Goal: Information Seeking & Learning: Learn about a topic

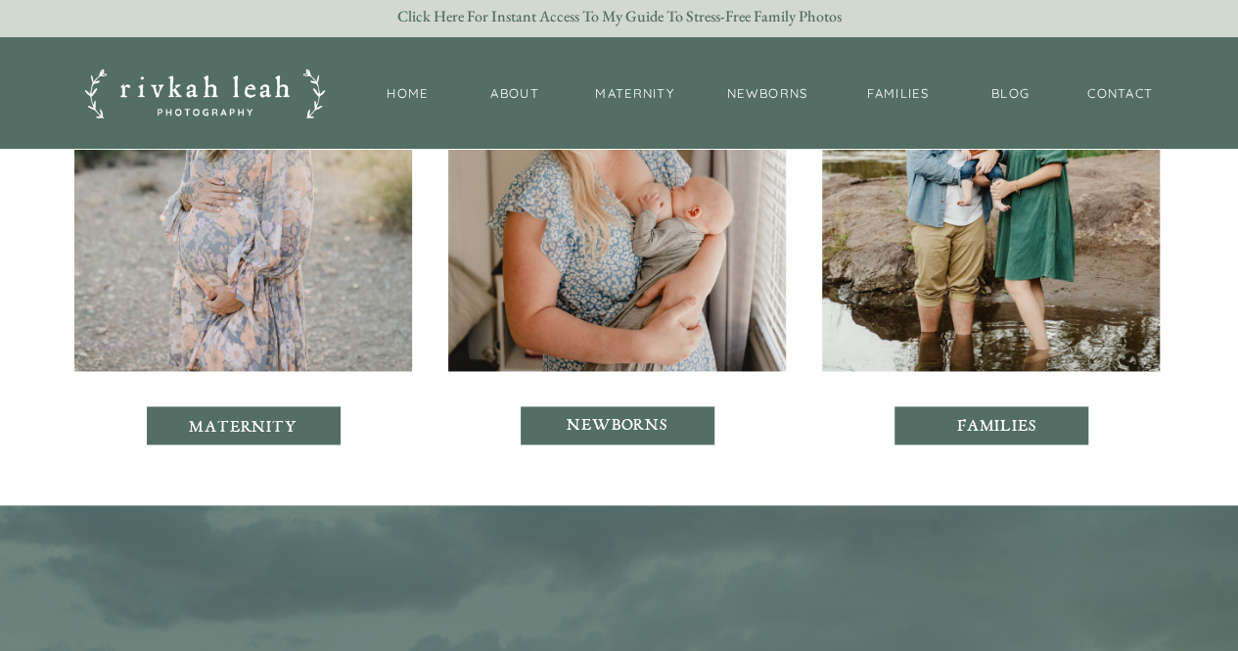
scroll to position [4982, 0]
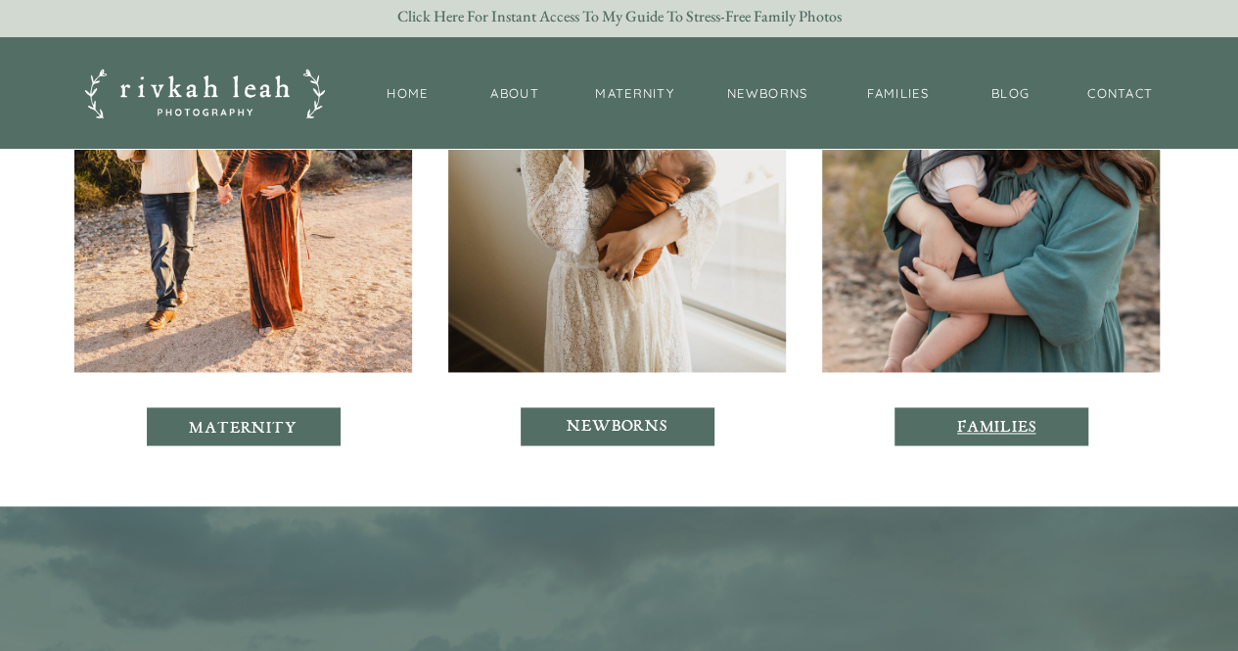
click at [971, 424] on p "families" at bounding box center [996, 426] width 91 height 17
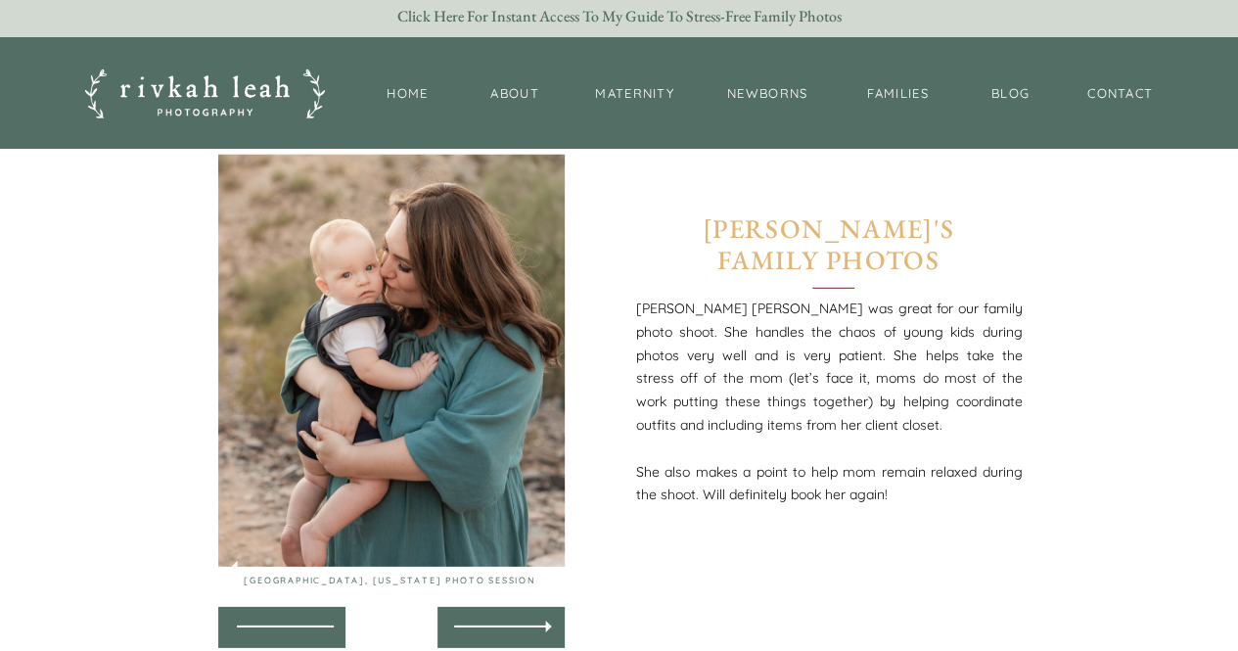
scroll to position [6403, 0]
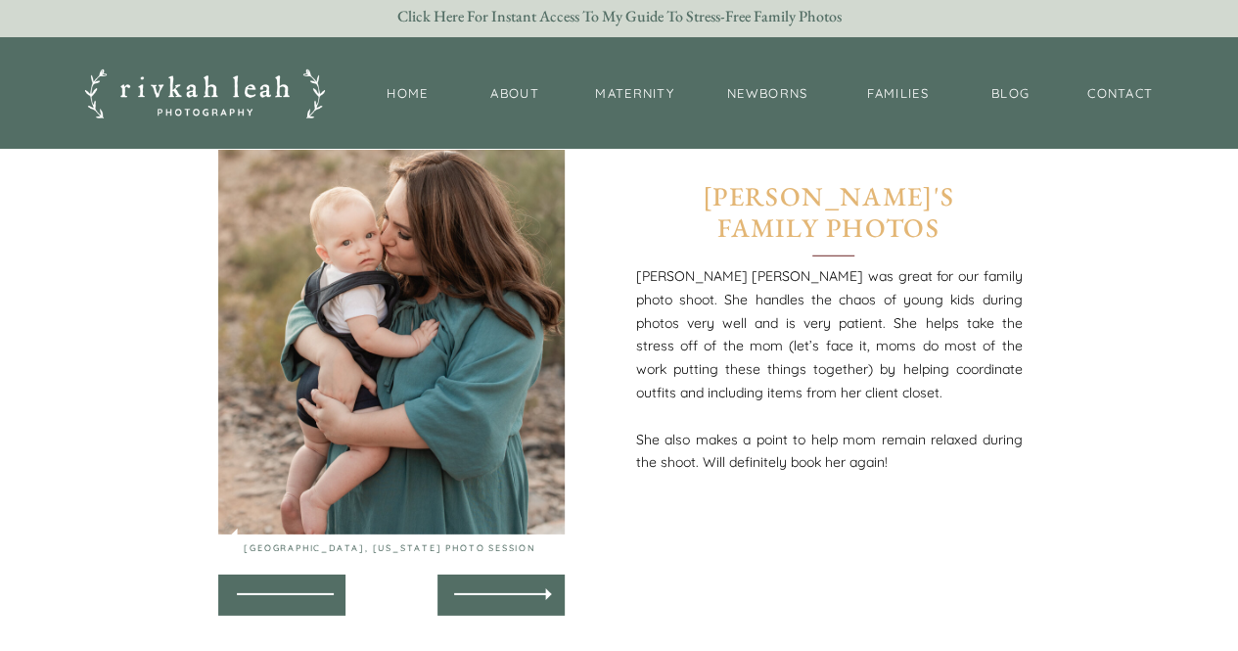
click at [470, 576] on div at bounding box center [501, 595] width 127 height 41
click at [507, 590] on div at bounding box center [501, 595] width 118 height 38
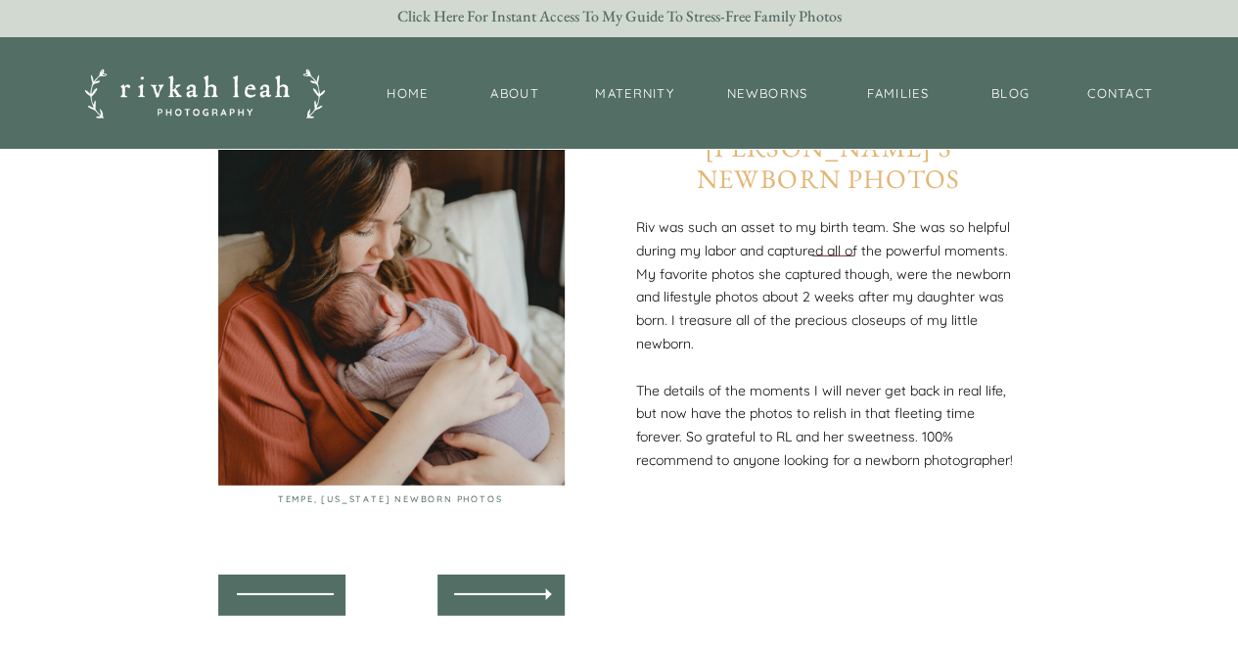
click at [507, 590] on div at bounding box center [501, 595] width 118 height 38
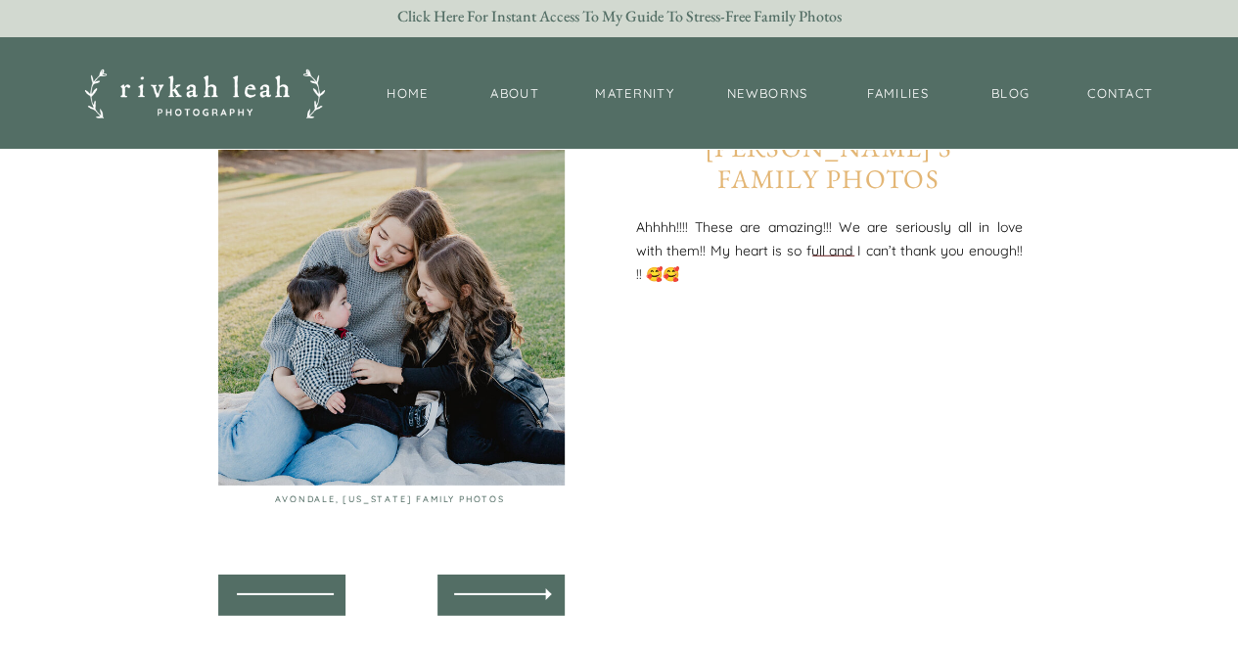
click at [507, 590] on div at bounding box center [501, 595] width 118 height 38
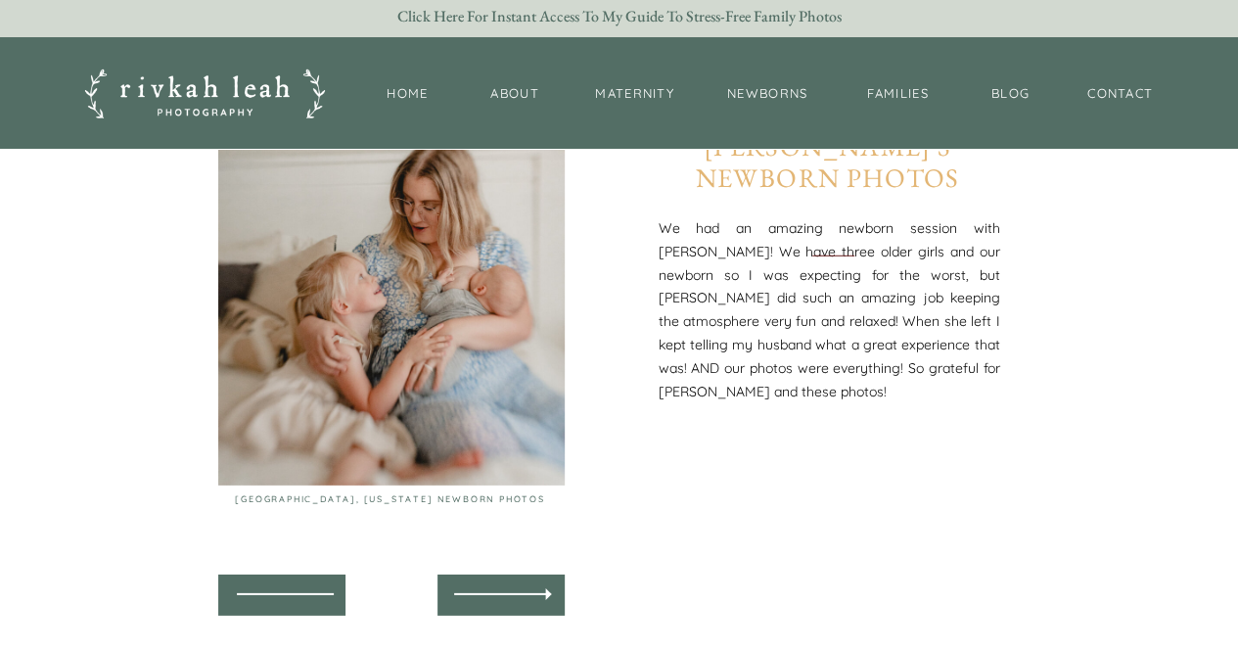
click at [507, 590] on div at bounding box center [501, 595] width 118 height 38
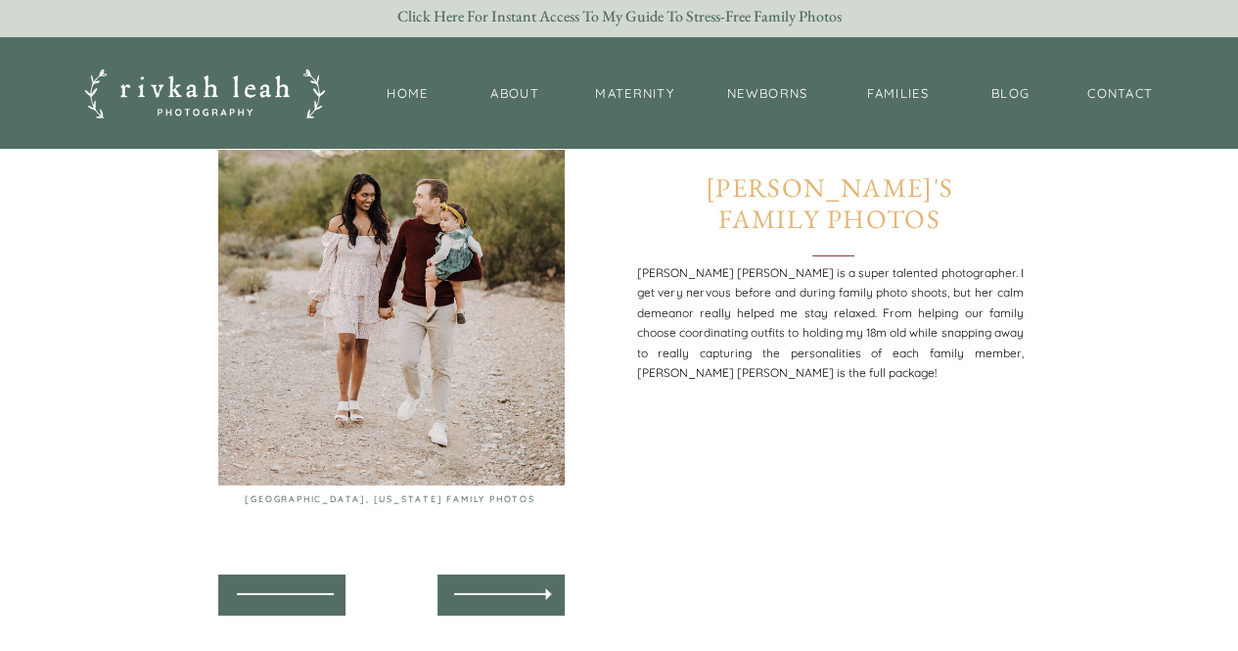
click at [507, 590] on div at bounding box center [501, 595] width 118 height 38
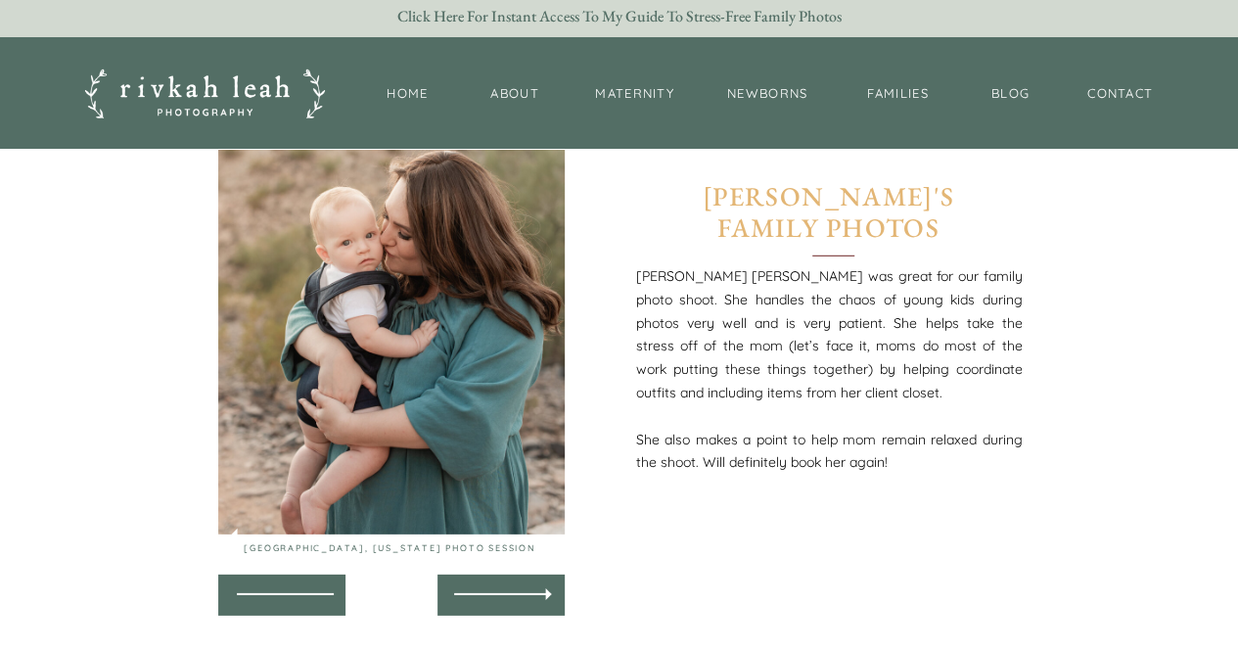
click at [507, 590] on div at bounding box center [501, 595] width 118 height 38
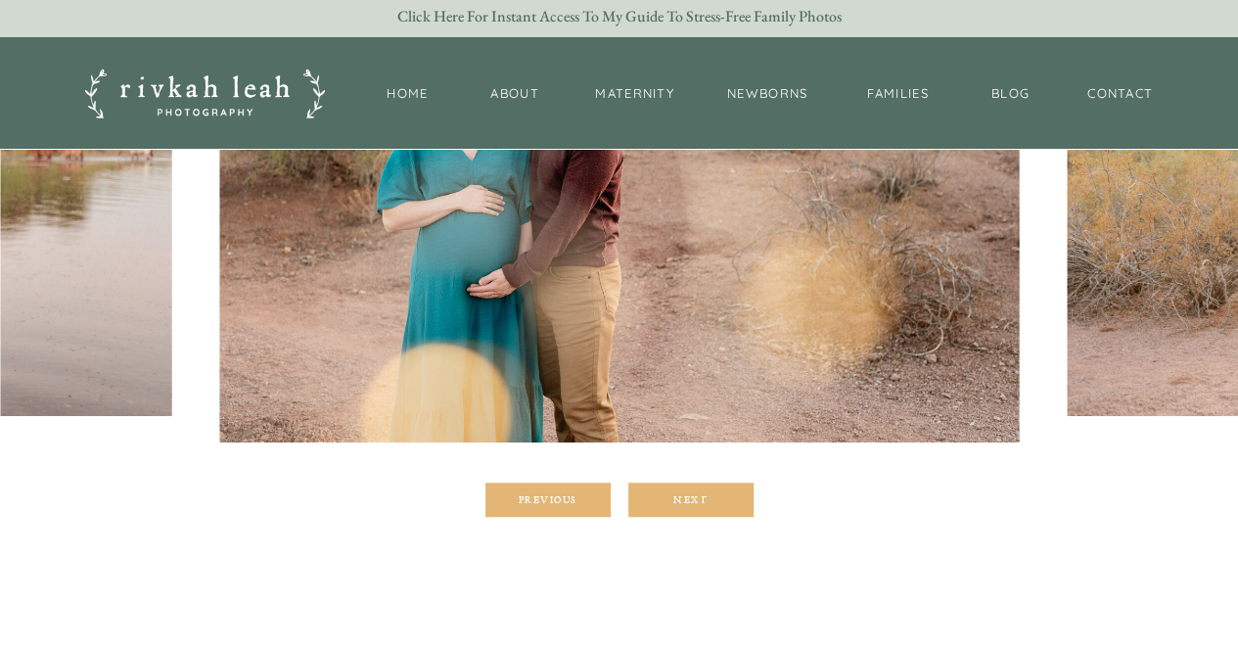
scroll to position [193, 0]
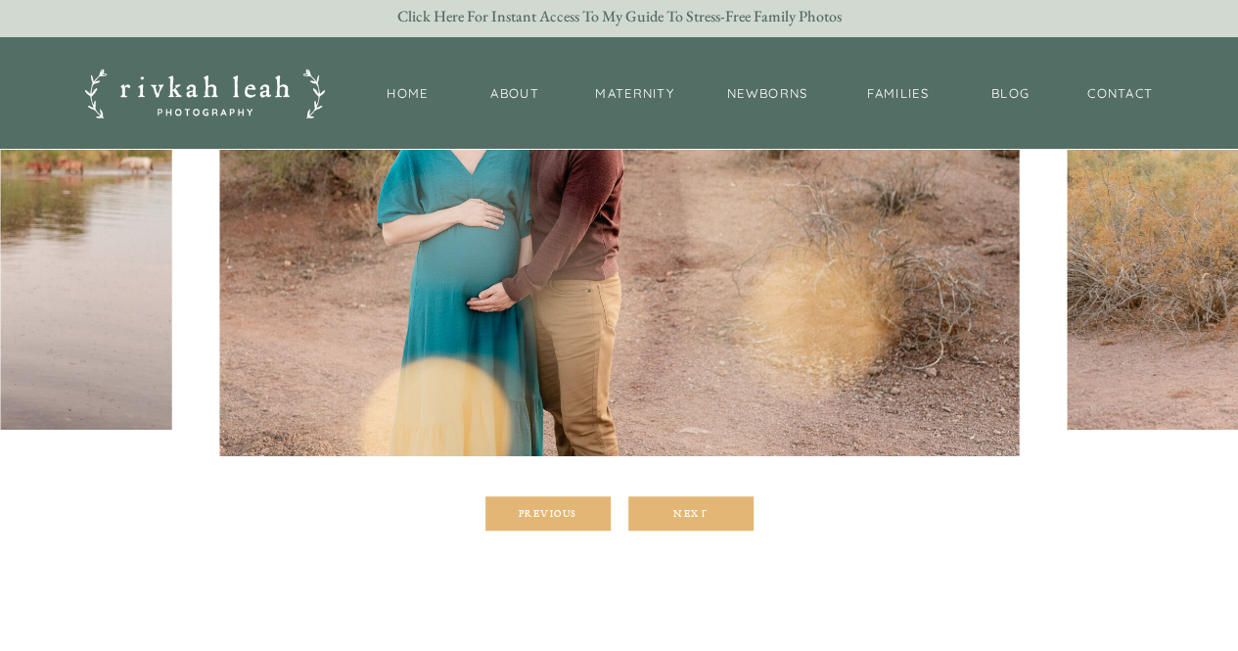
click at [677, 505] on div at bounding box center [690, 513] width 125 height 34
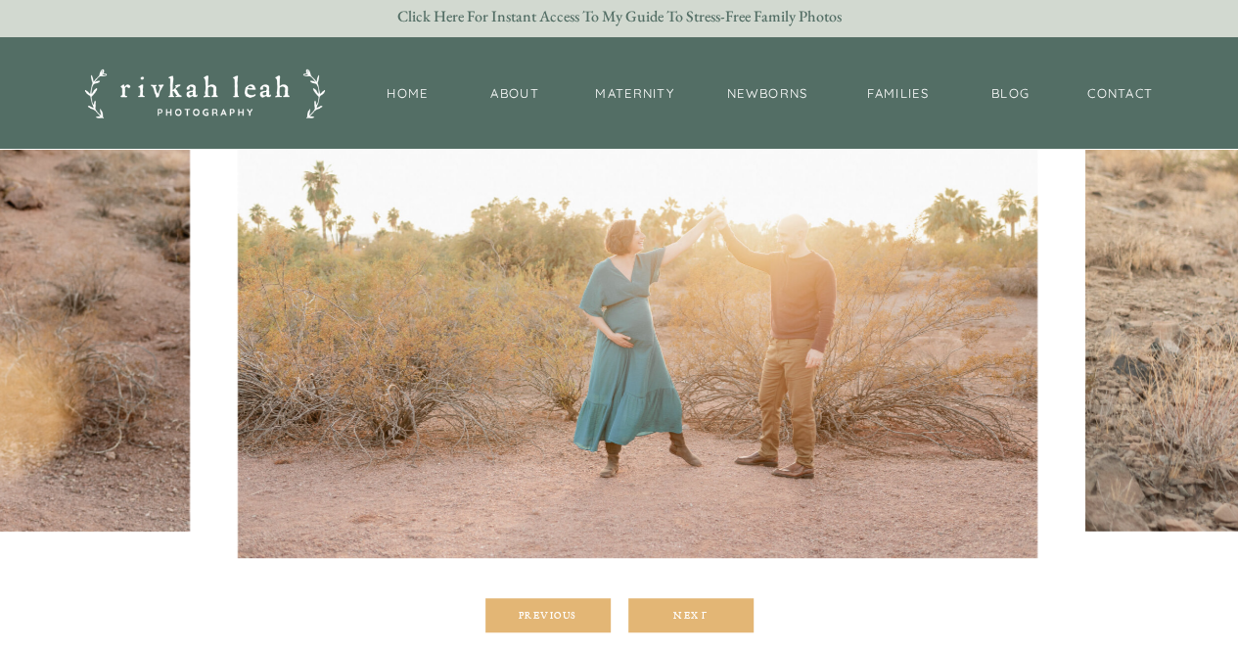
scroll to position [322, 0]
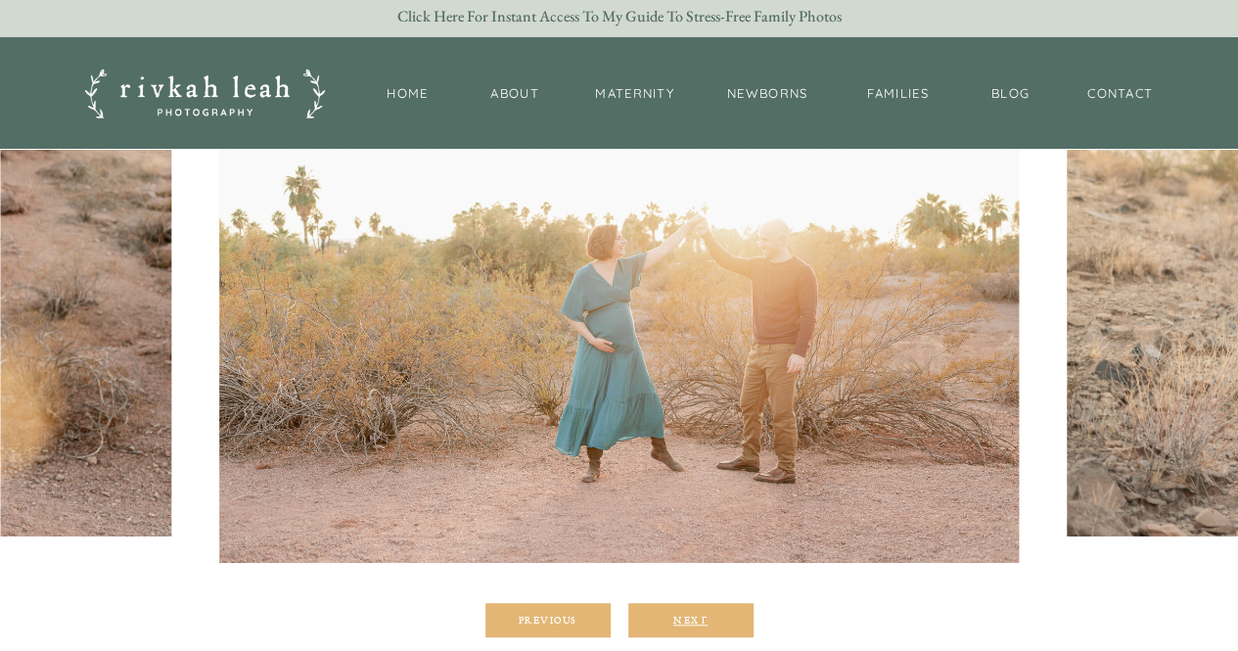
click at [669, 620] on div "Next" at bounding box center [690, 620] width 117 height 12
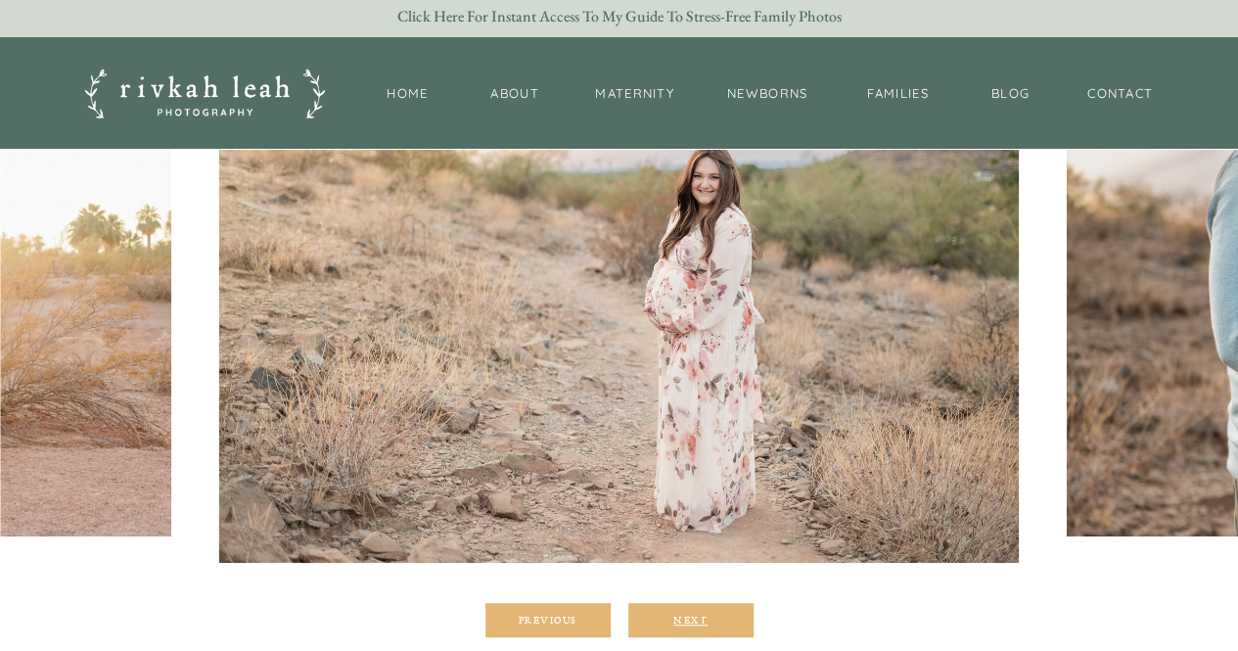
click at [669, 620] on div "Next" at bounding box center [690, 620] width 117 height 12
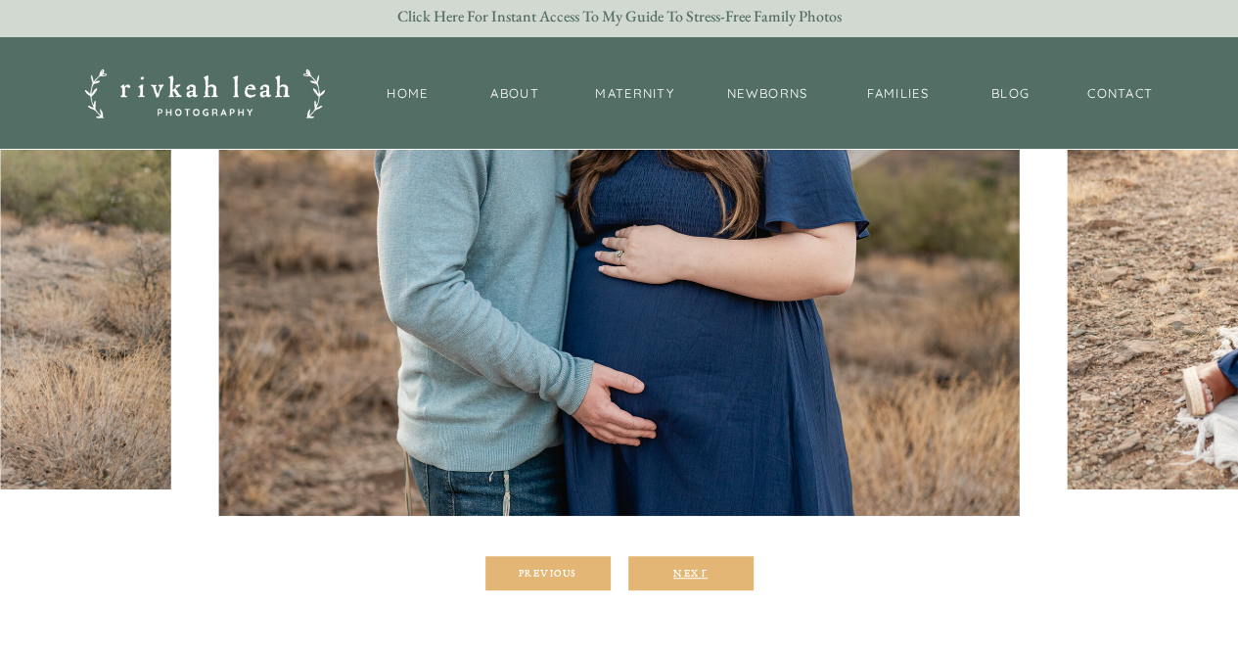
scroll to position [391, 0]
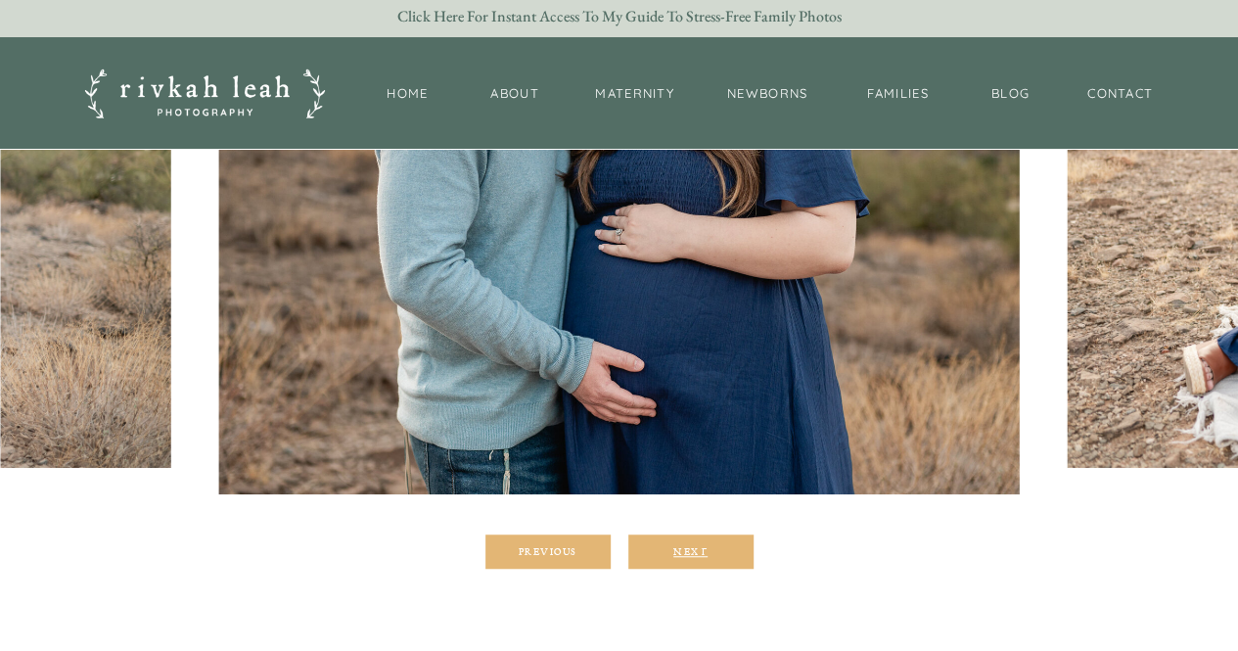
click at [688, 551] on div "Next" at bounding box center [690, 551] width 117 height 12
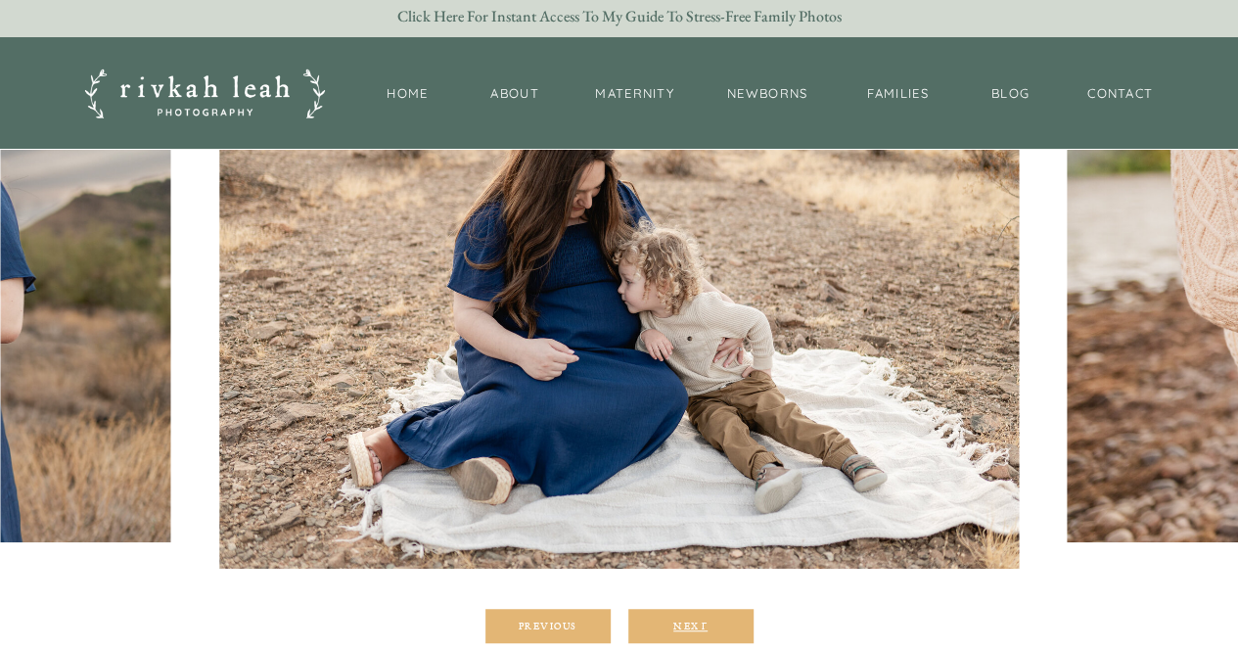
scroll to position [318, 0]
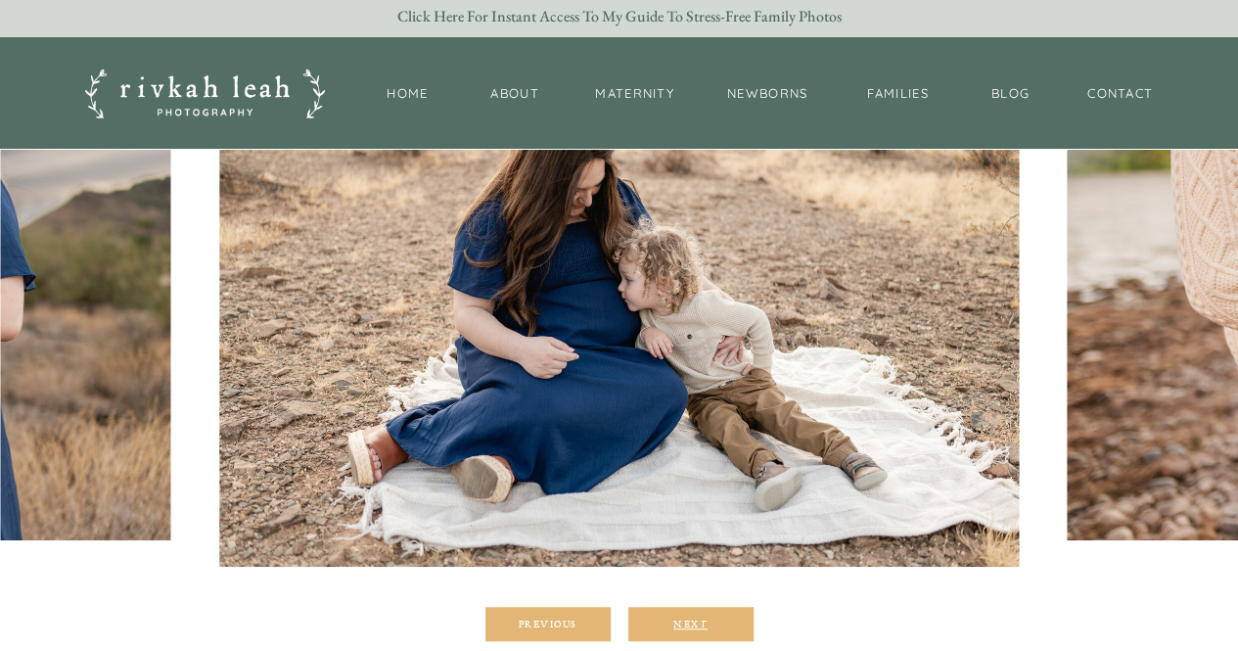
click at [664, 623] on div "Next" at bounding box center [690, 624] width 117 height 12
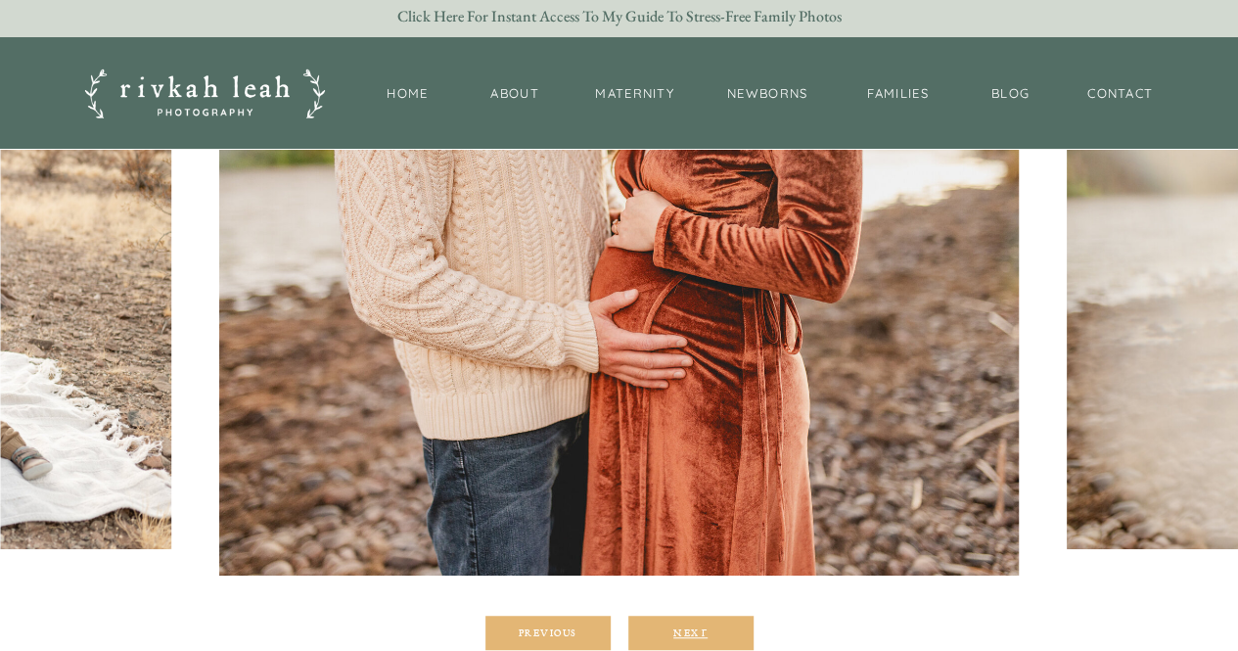
scroll to position [310, 0]
click at [681, 623] on div at bounding box center [690, 632] width 125 height 34
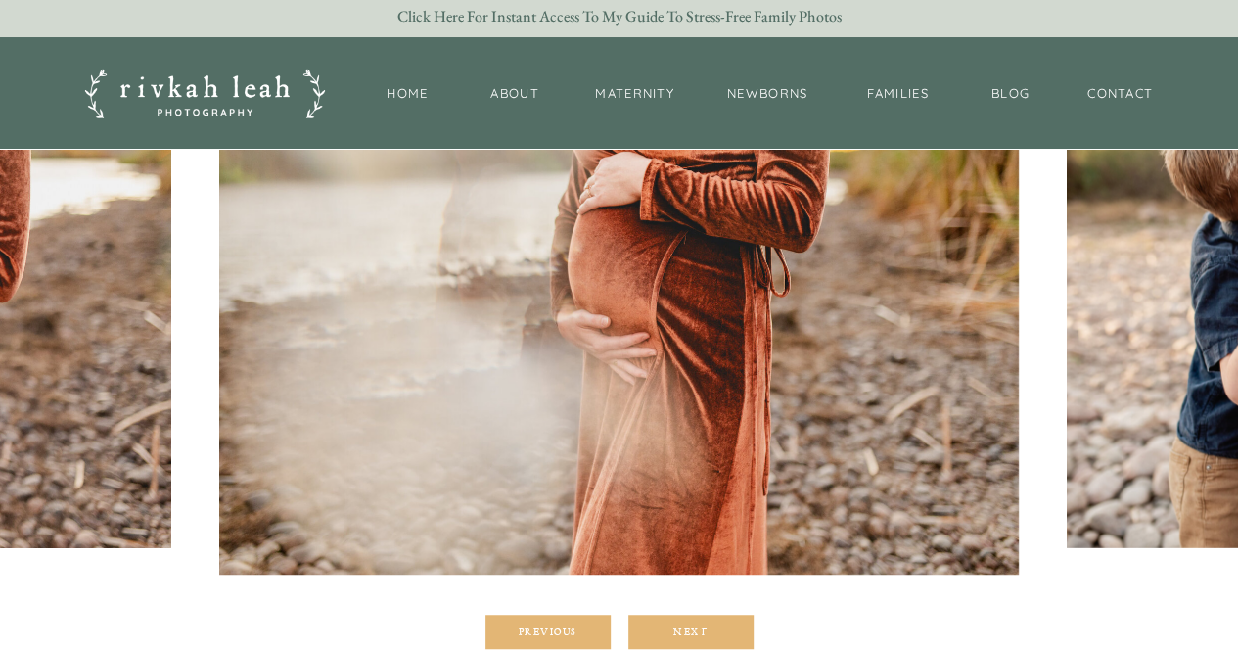
click at [681, 623] on div at bounding box center [690, 632] width 125 height 34
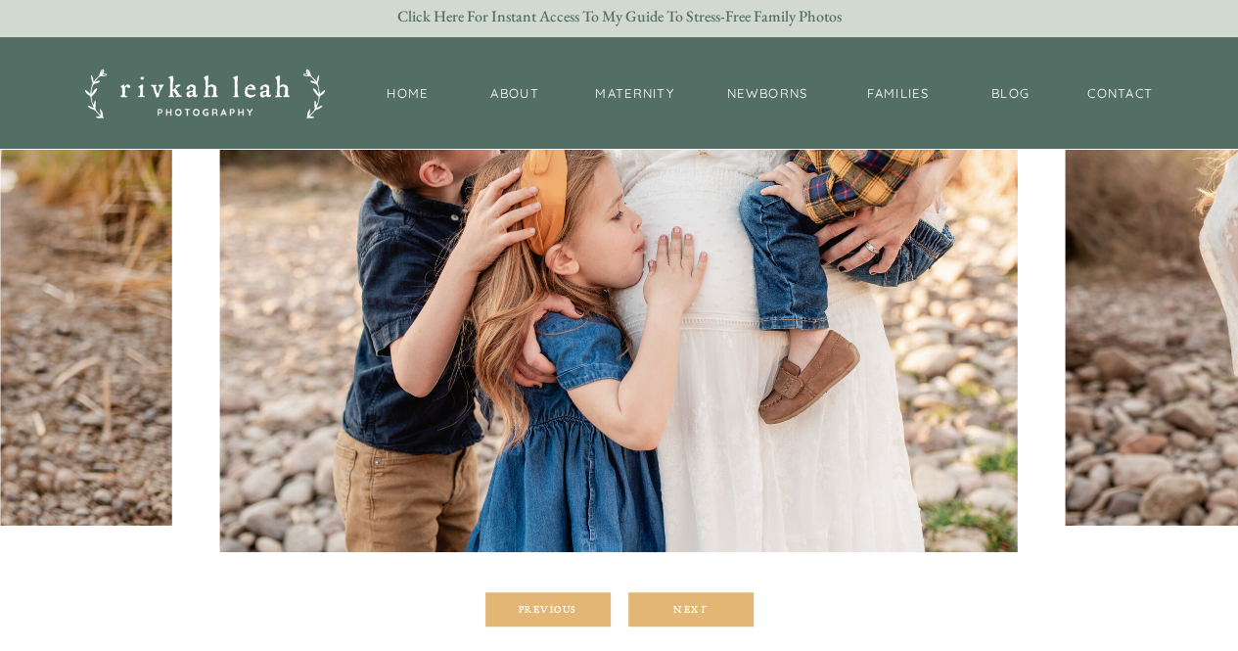
scroll to position [340, 0]
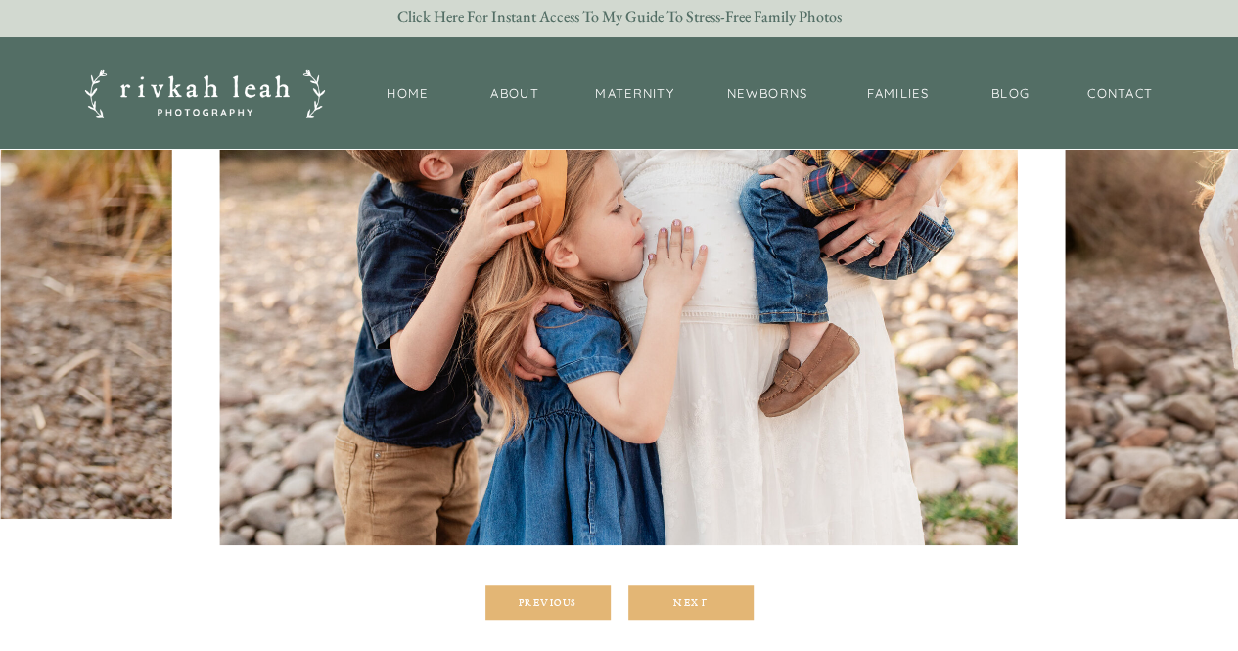
click at [690, 588] on div at bounding box center [690, 602] width 125 height 34
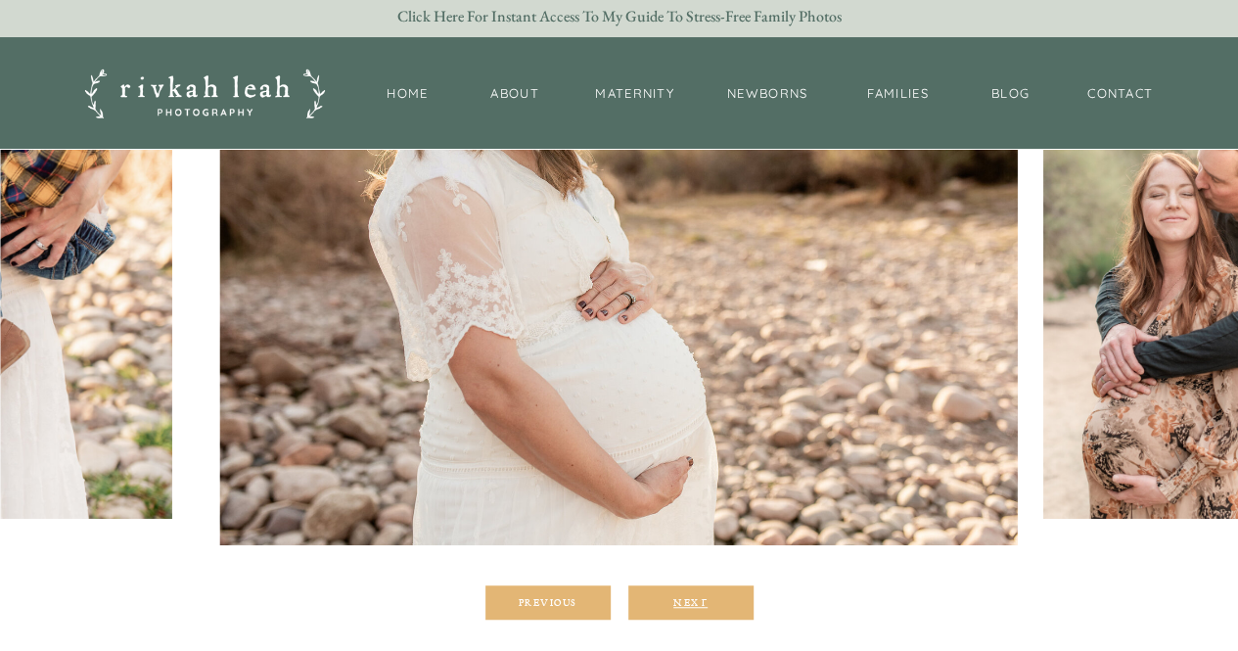
click at [685, 607] on div "Next" at bounding box center [690, 602] width 117 height 12
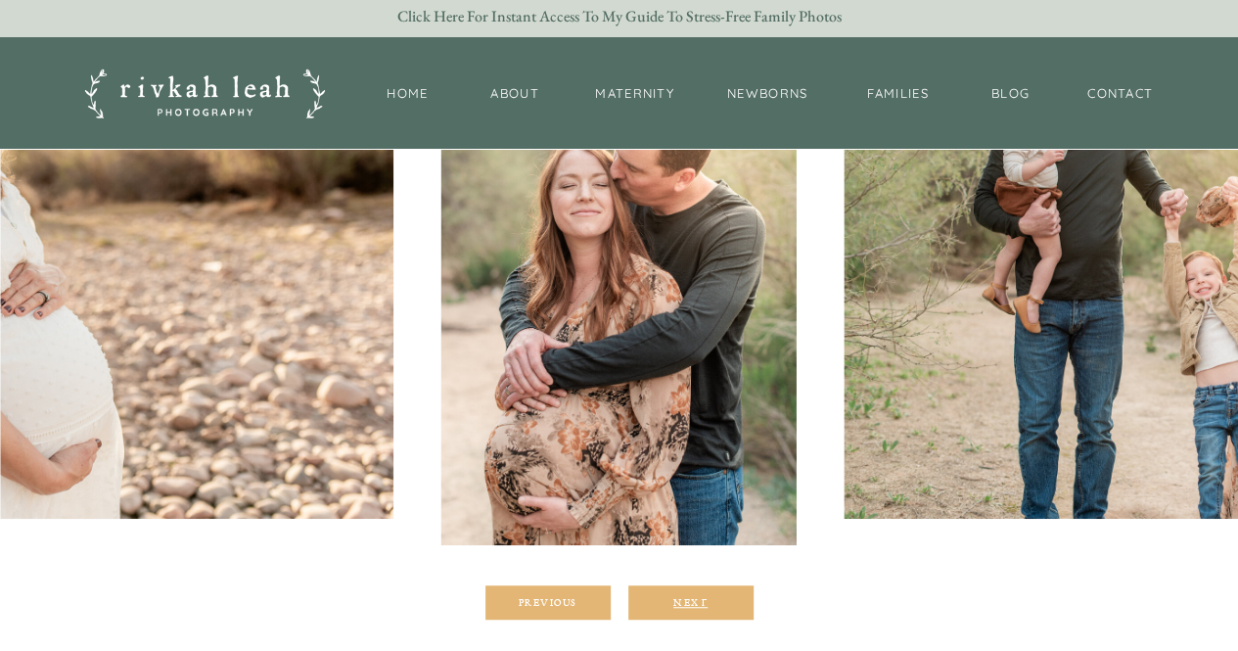
click at [685, 607] on div "Next" at bounding box center [690, 602] width 117 height 12
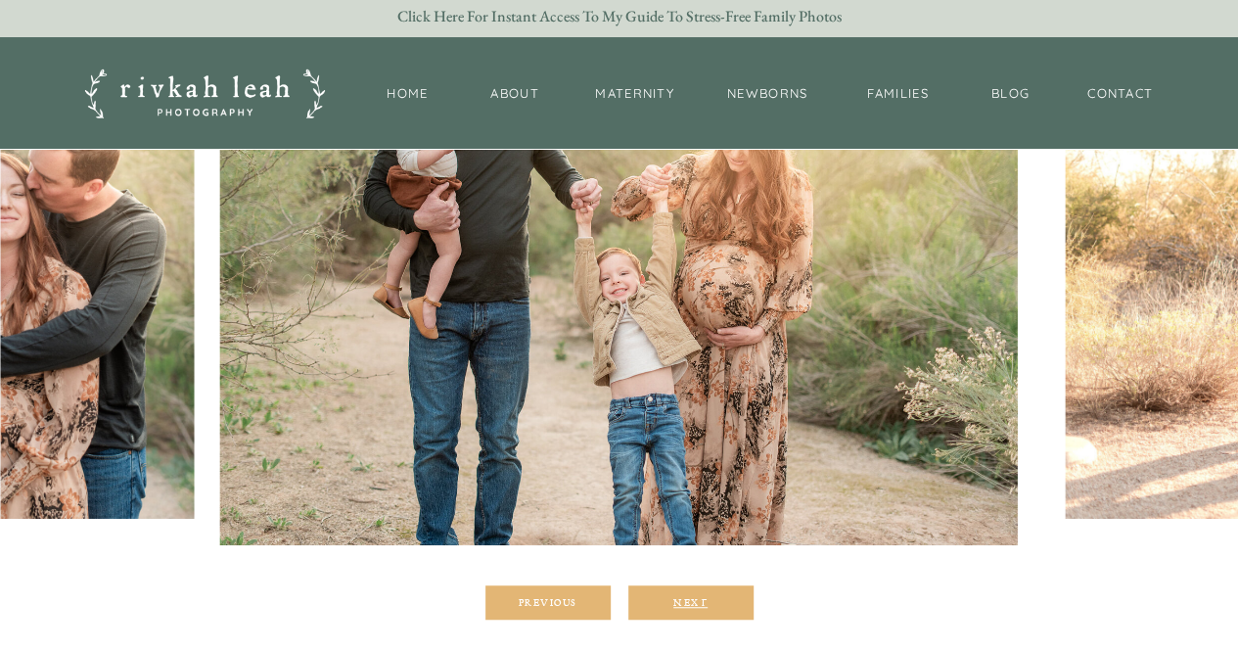
click at [685, 607] on div "Next" at bounding box center [690, 602] width 117 height 12
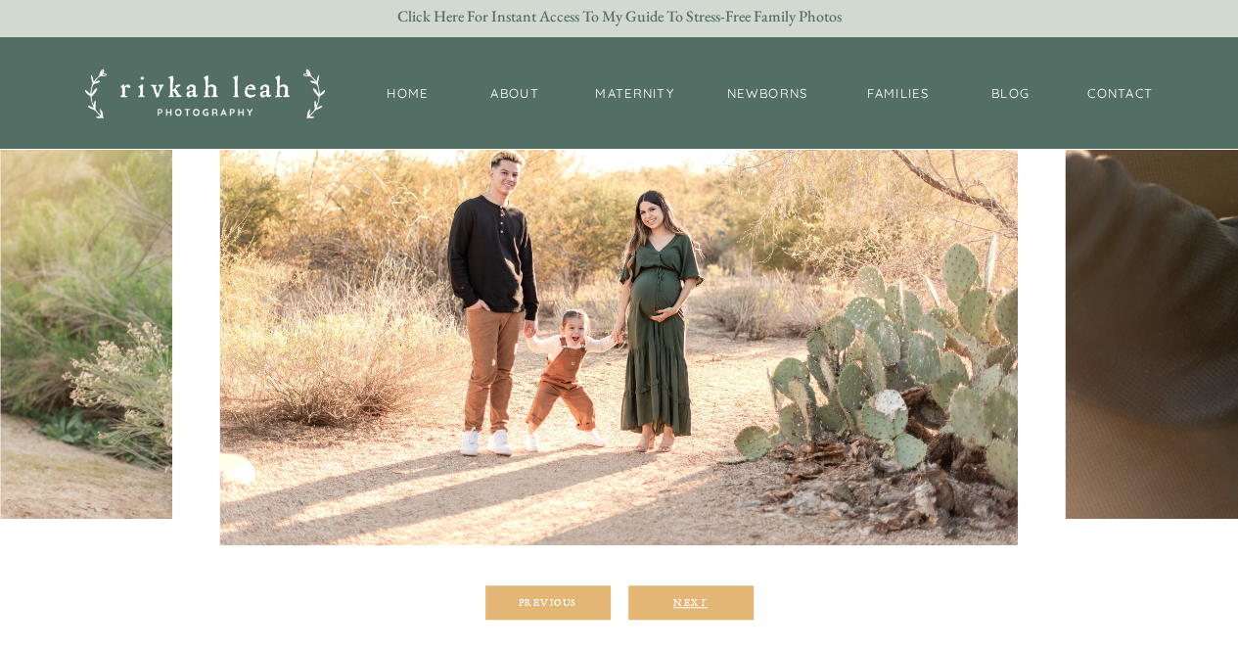
click at [685, 607] on div "Next" at bounding box center [690, 602] width 117 height 12
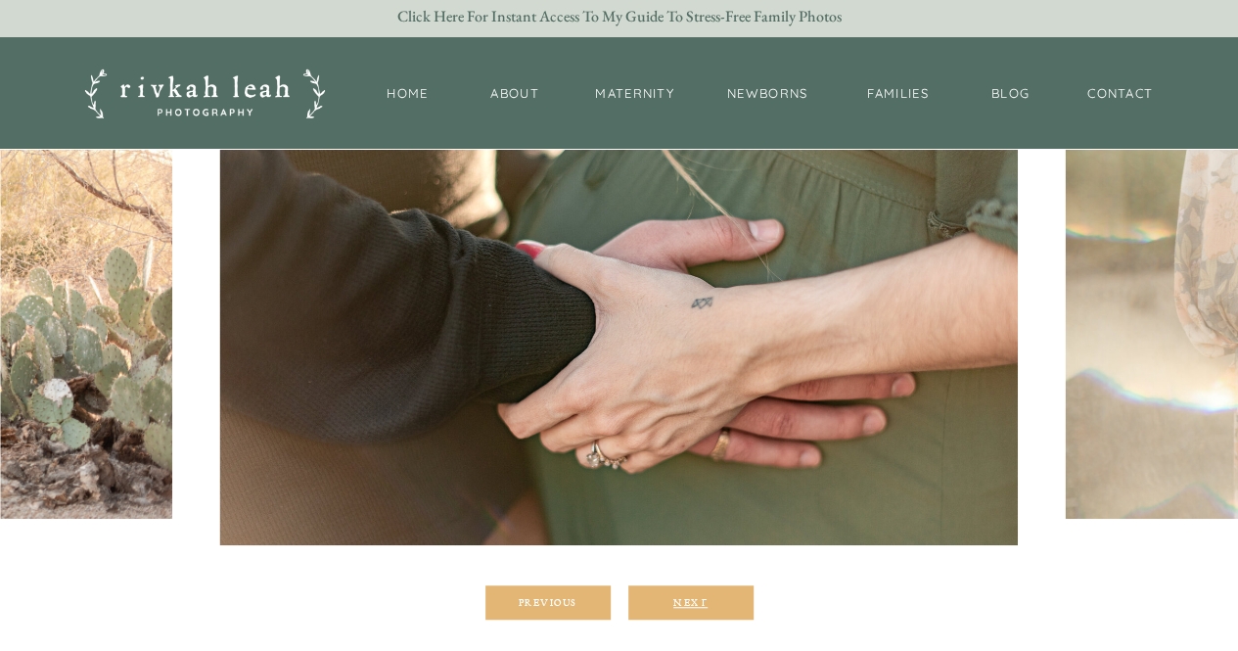
click at [685, 607] on div "Next" at bounding box center [690, 602] width 117 height 12
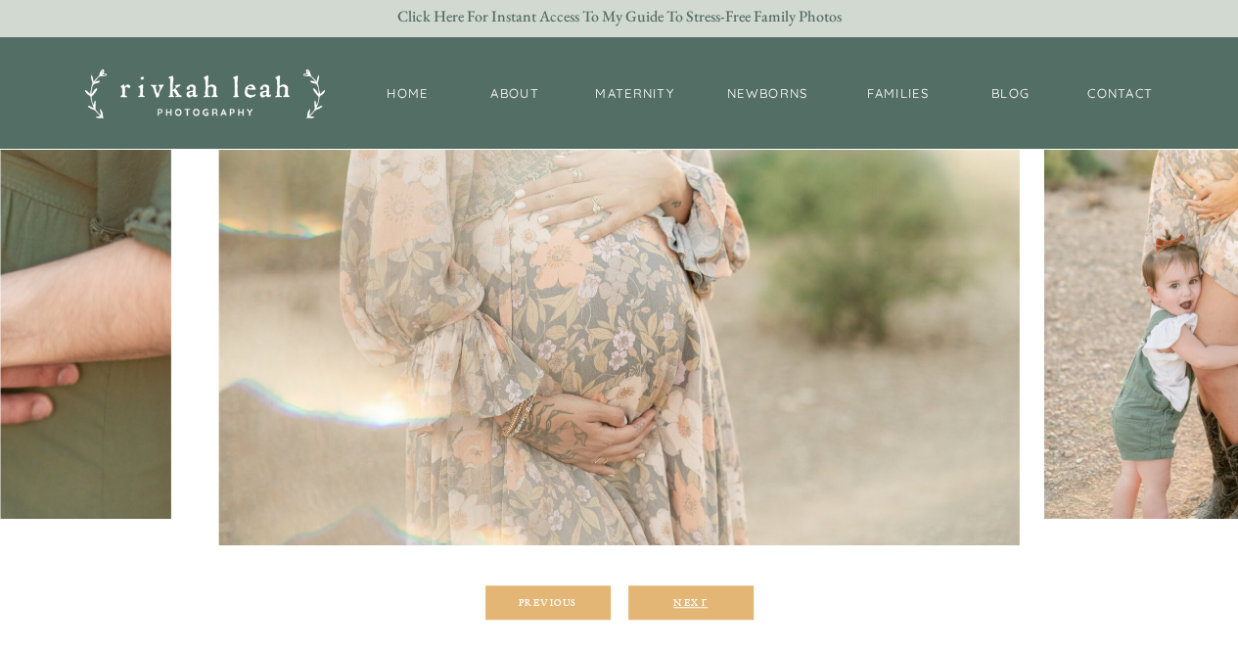
click at [685, 607] on div "Next" at bounding box center [690, 602] width 117 height 12
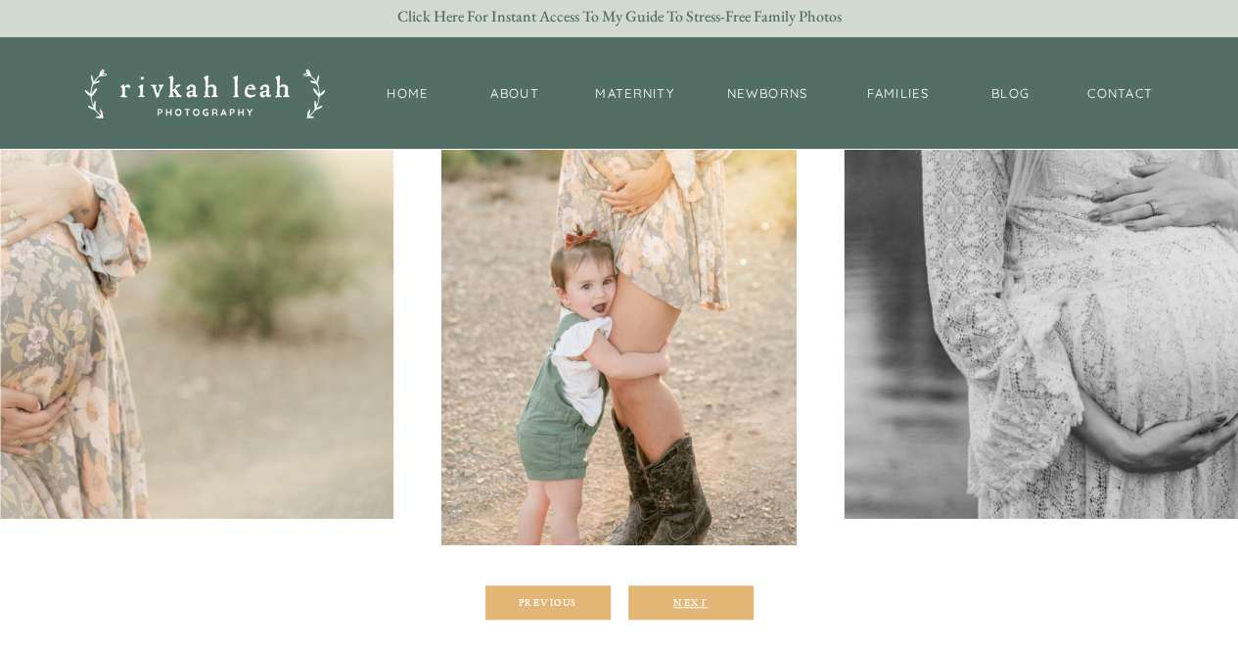
click at [685, 607] on div "Next" at bounding box center [690, 602] width 117 height 12
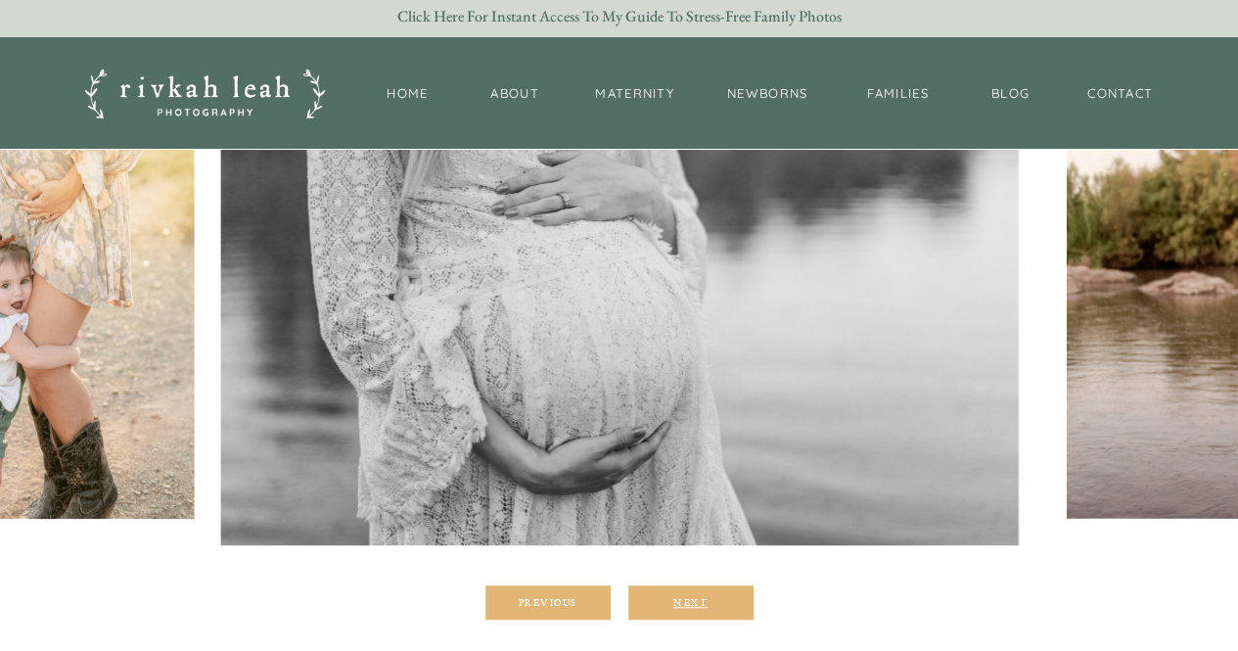
click at [685, 607] on div "Next" at bounding box center [690, 602] width 117 height 12
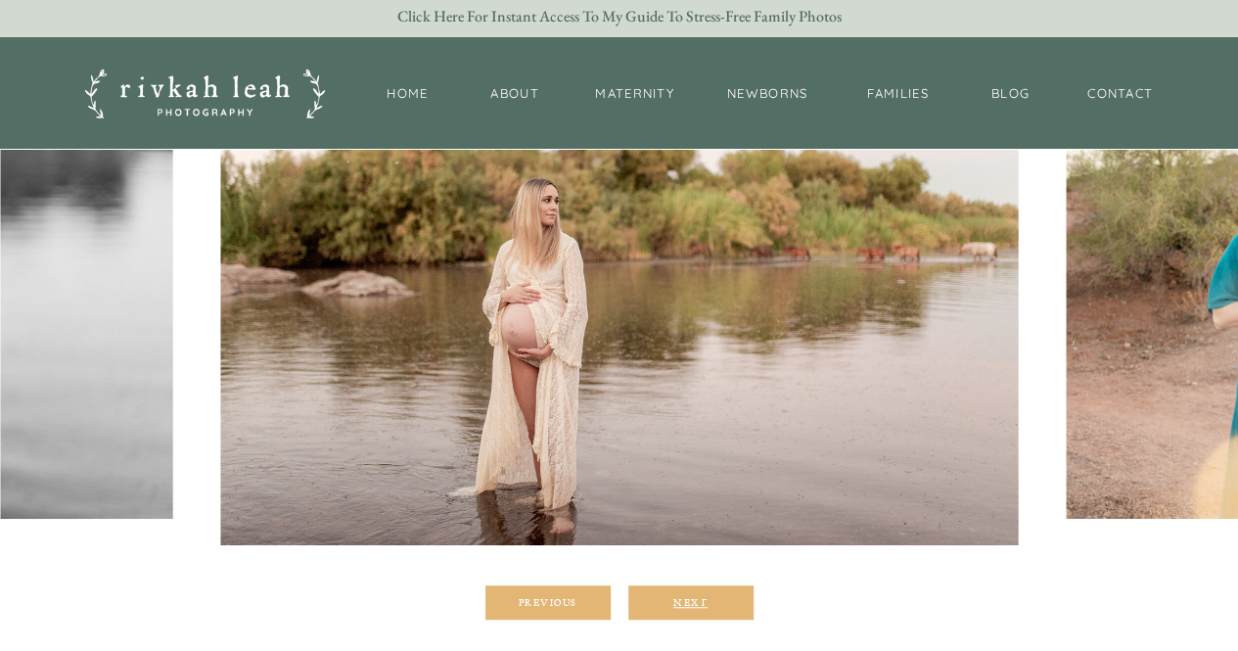
click at [685, 607] on div "Next" at bounding box center [690, 602] width 117 height 12
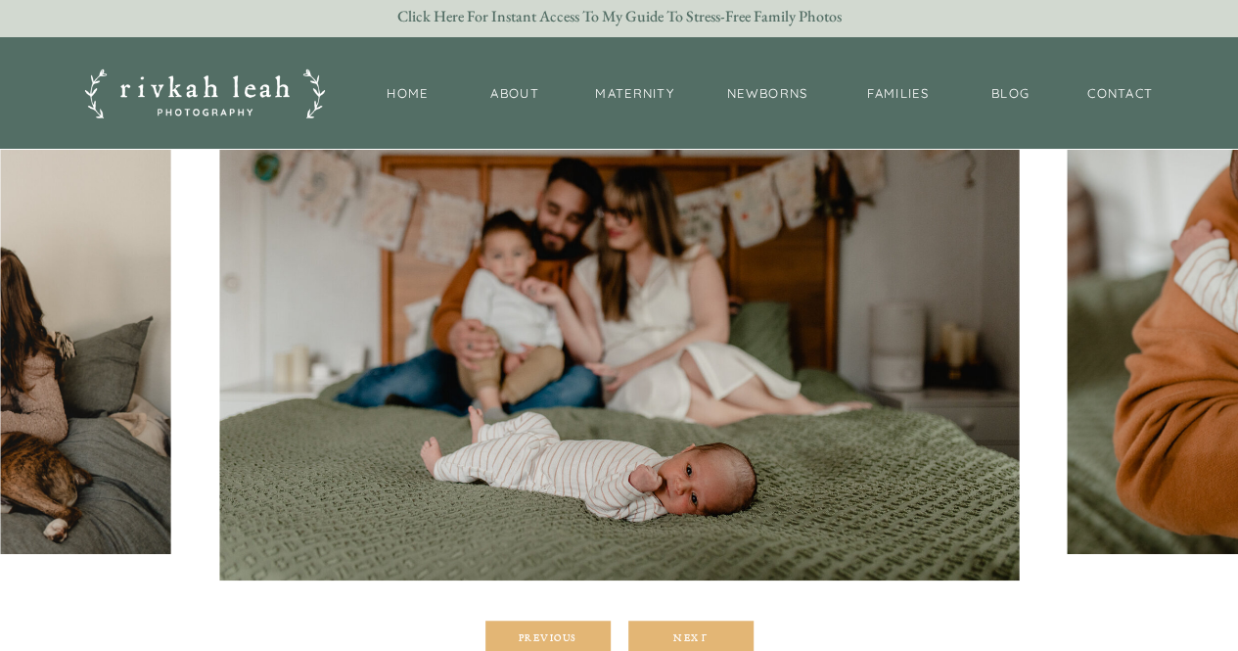
scroll to position [305, 0]
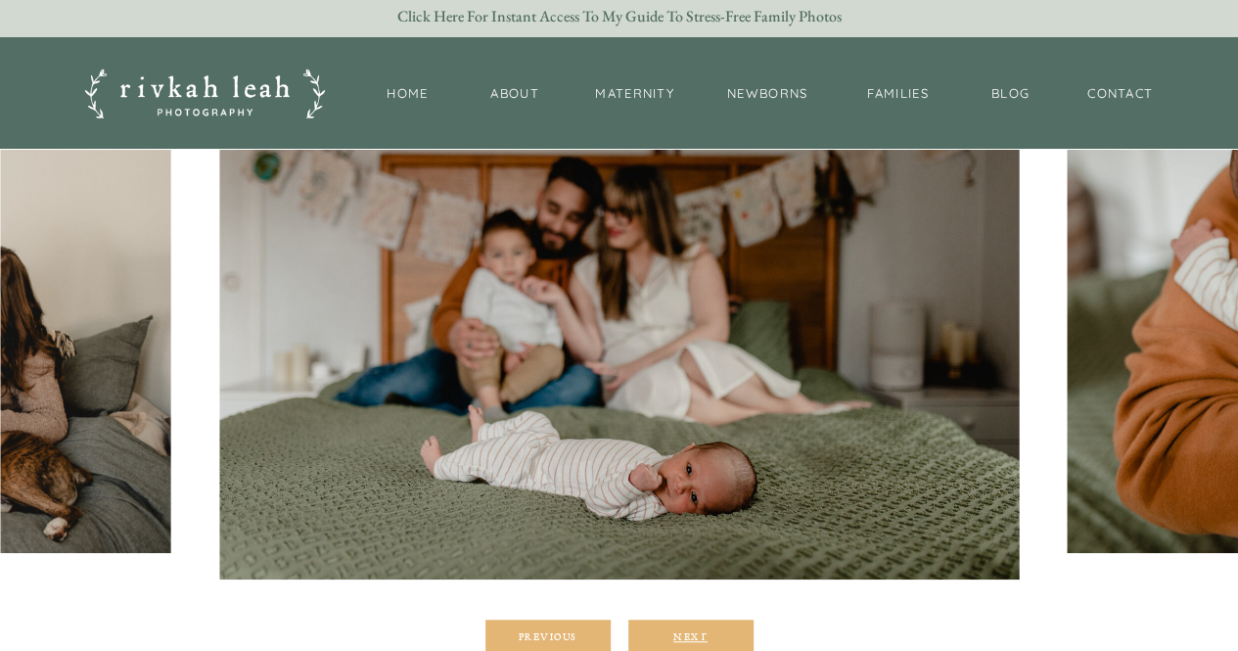
click at [673, 635] on div "Next" at bounding box center [690, 636] width 117 height 12
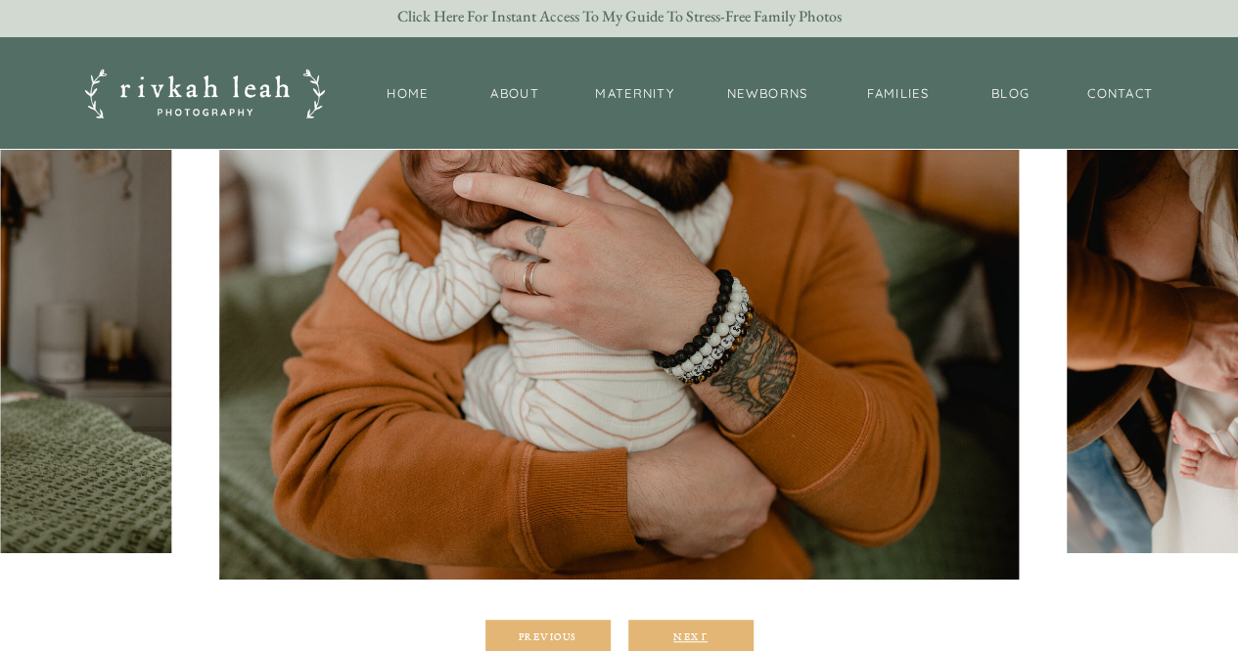
click at [673, 635] on div "Next" at bounding box center [690, 636] width 117 height 12
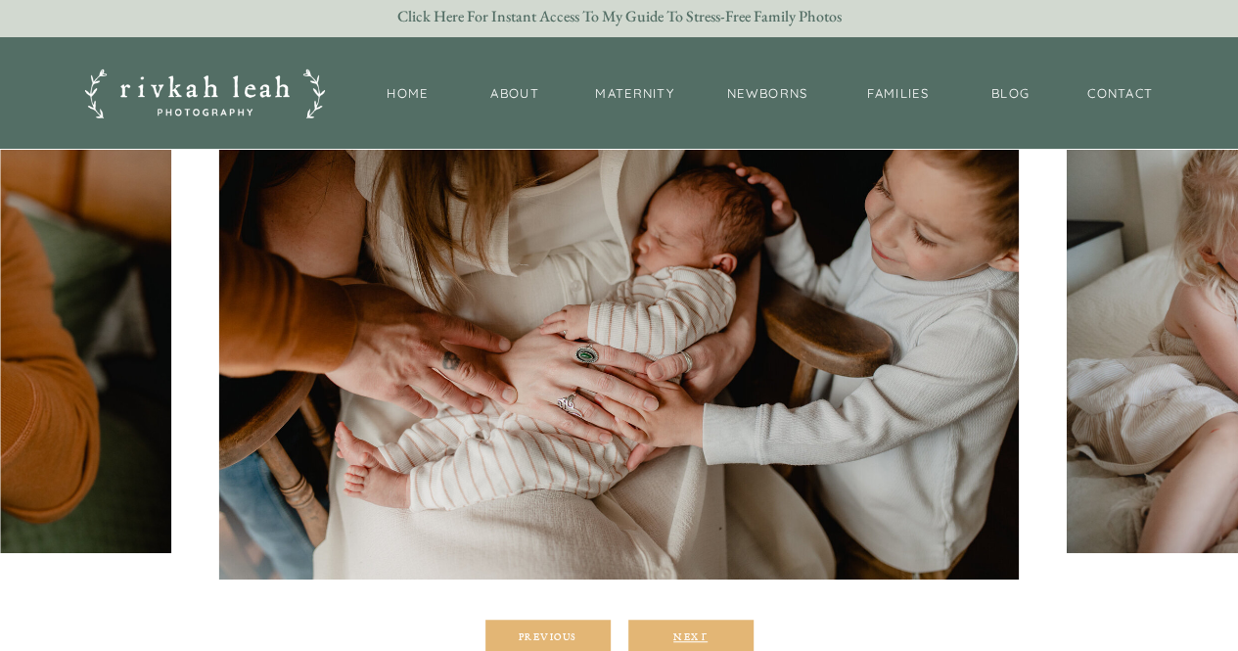
click at [673, 635] on div "Next" at bounding box center [690, 636] width 117 height 12
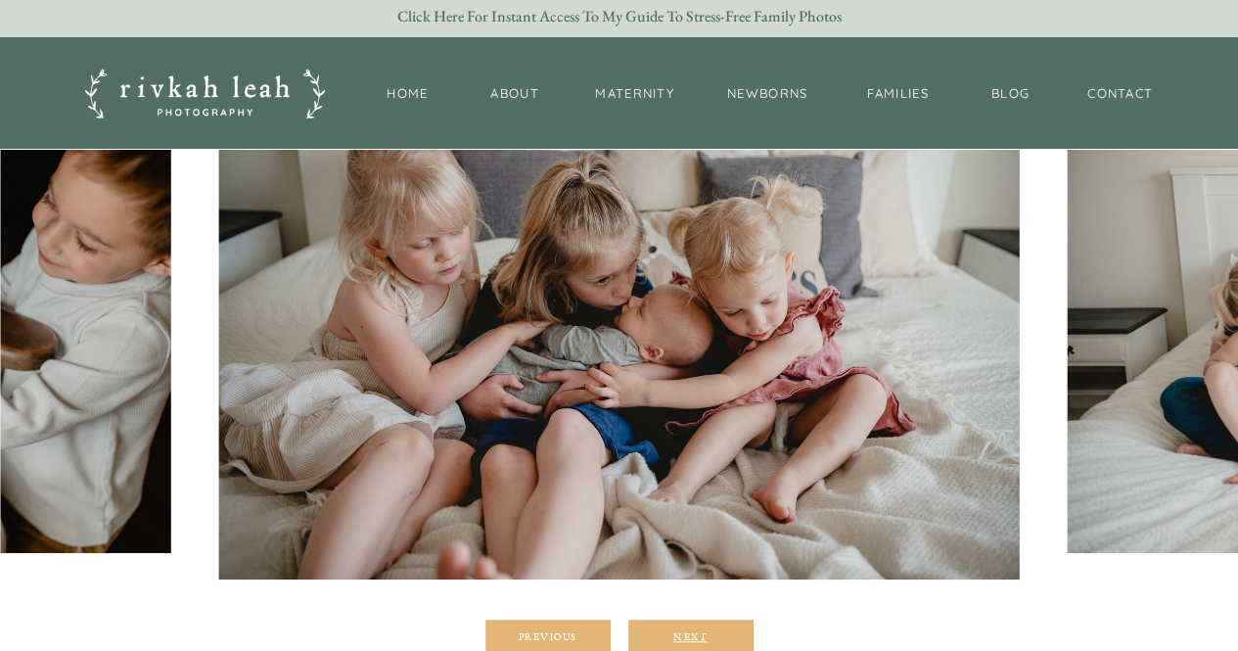
click at [673, 635] on div "Next" at bounding box center [690, 636] width 117 height 12
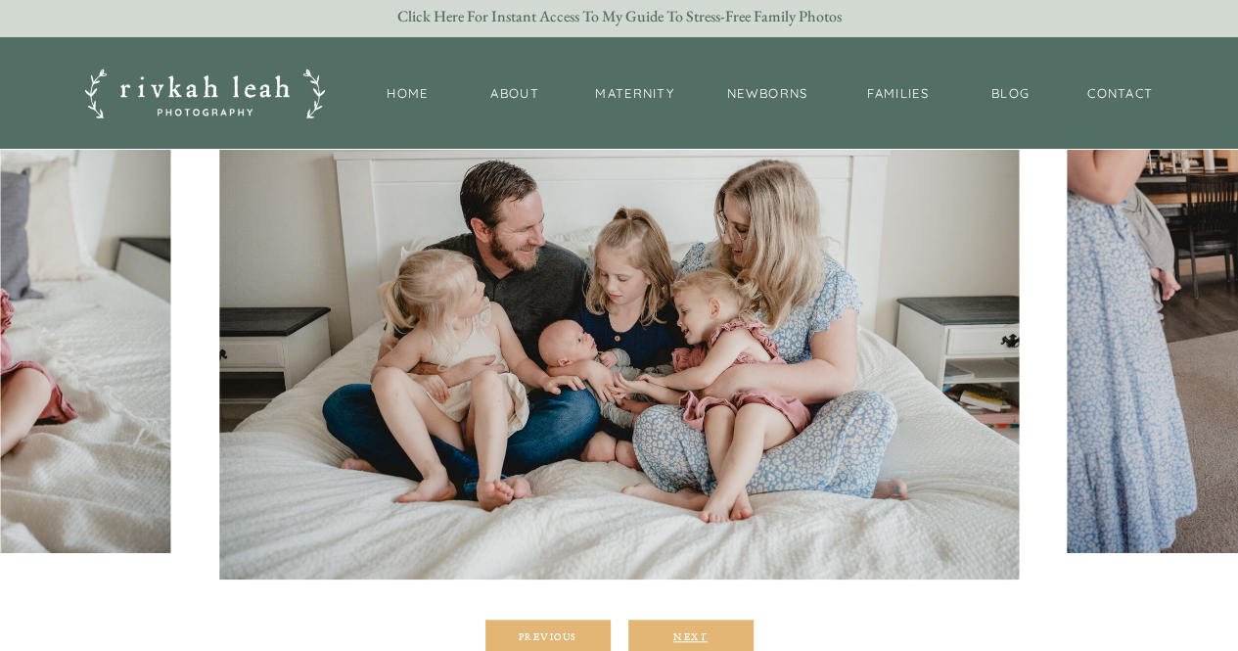
click at [673, 635] on div "Next" at bounding box center [690, 636] width 117 height 12
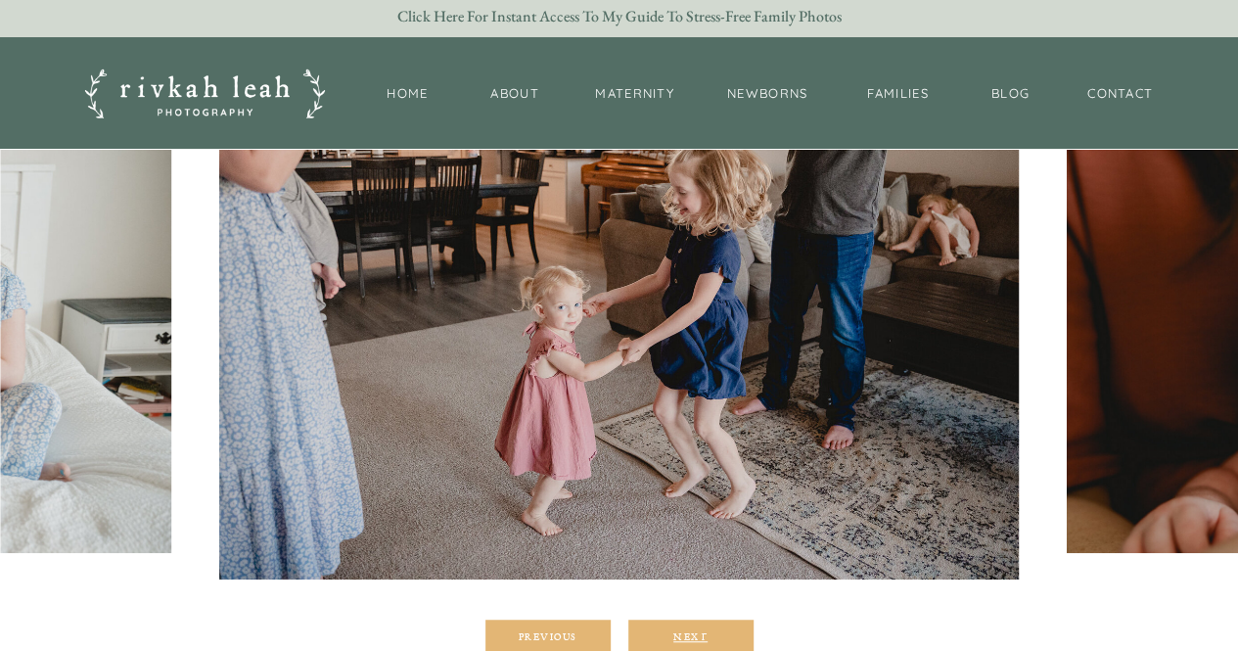
click at [673, 635] on div "Next" at bounding box center [690, 636] width 117 height 12
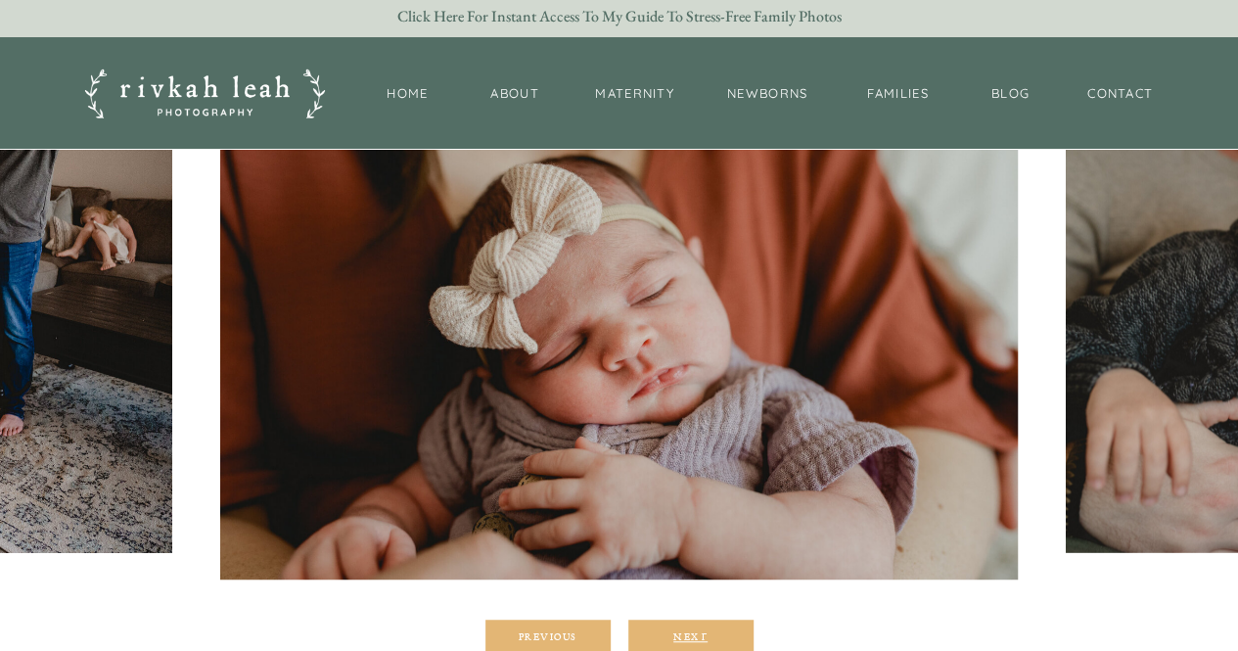
click at [673, 635] on div "Next" at bounding box center [690, 636] width 117 height 12
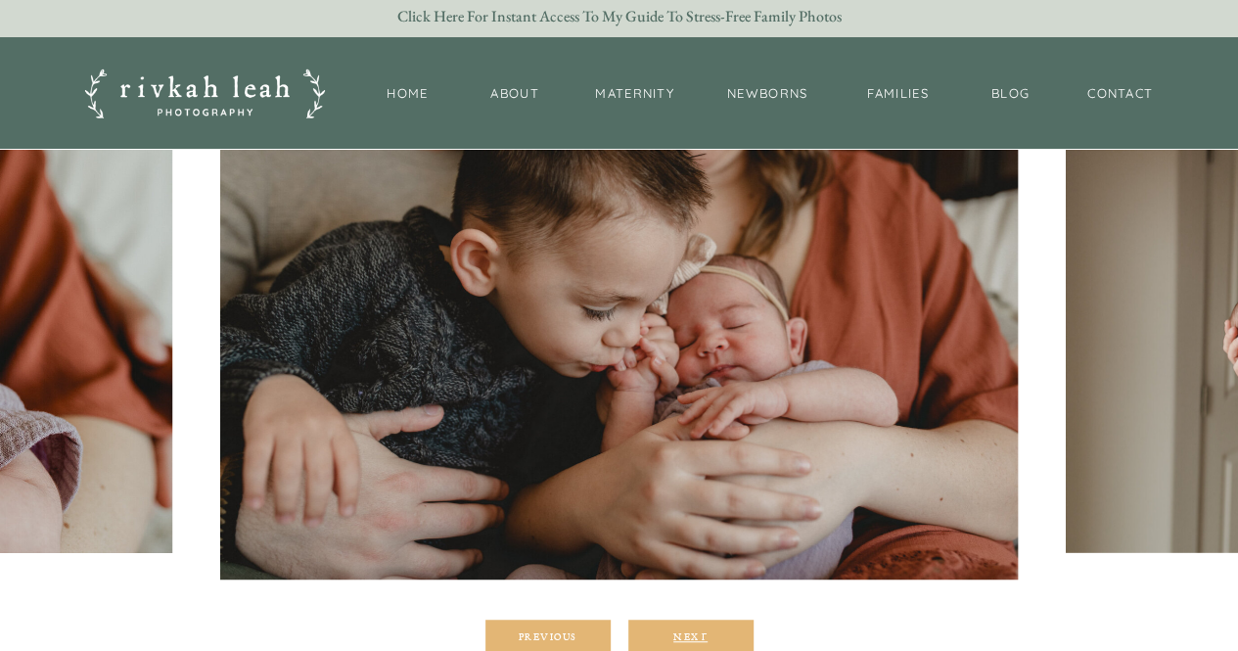
click at [673, 635] on div "Next" at bounding box center [690, 636] width 117 height 12
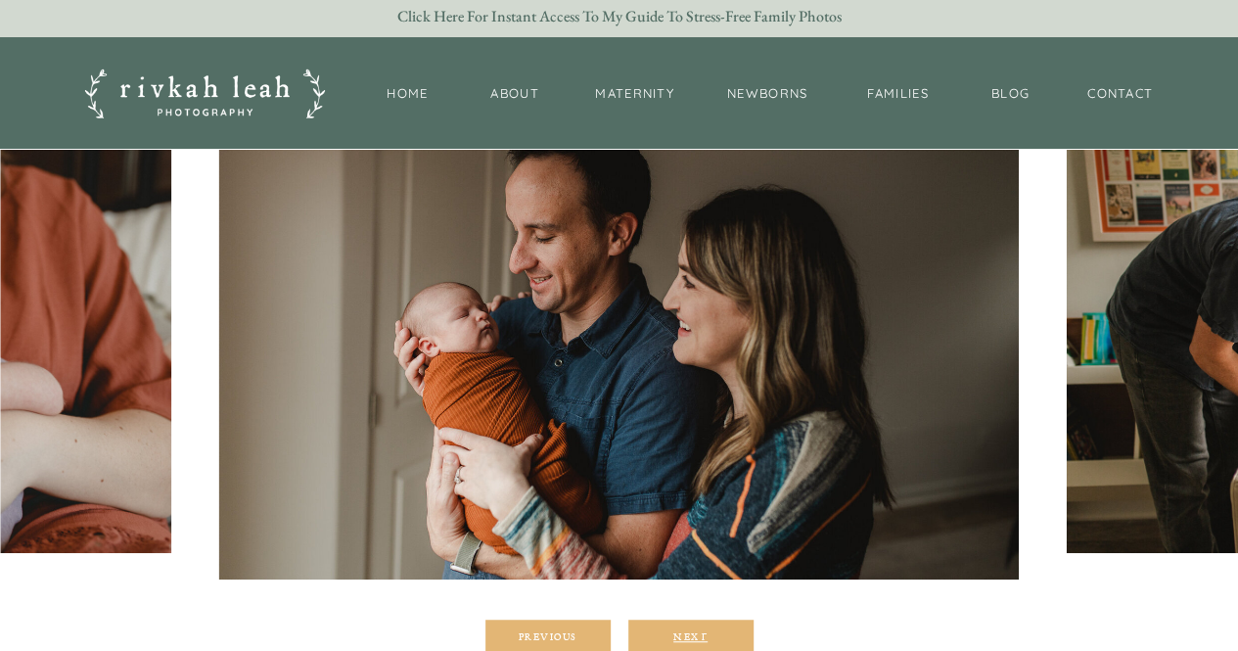
click at [673, 635] on div "Next" at bounding box center [690, 636] width 117 height 12
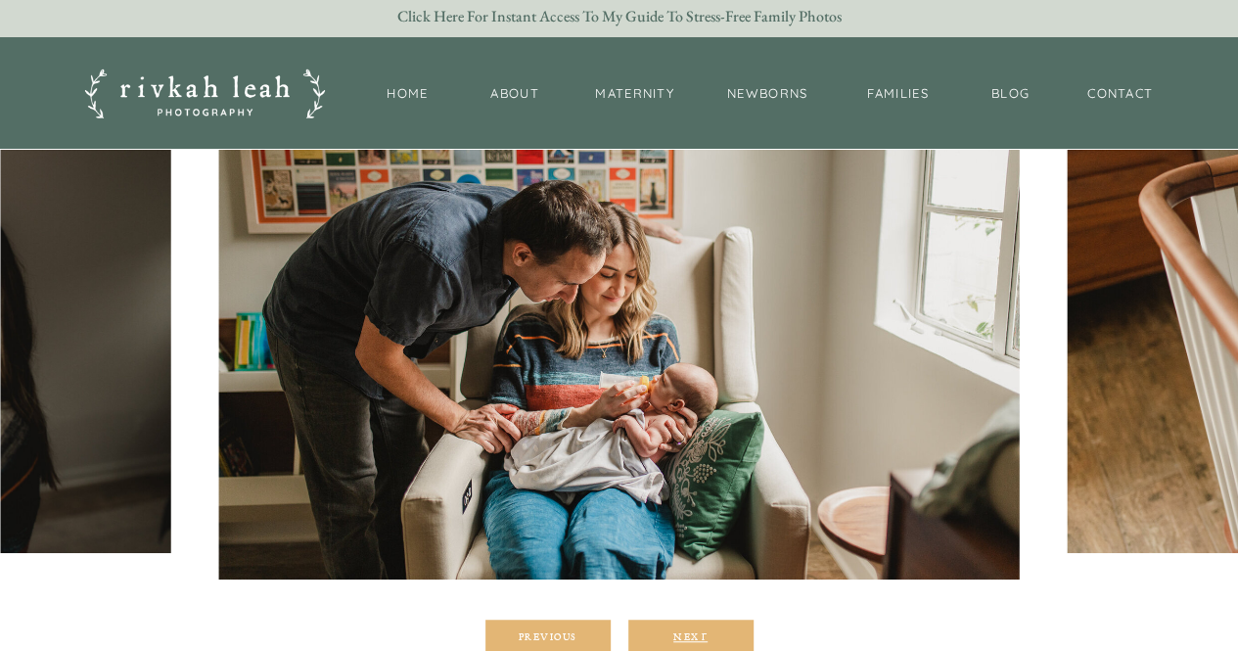
click at [673, 635] on div "Next" at bounding box center [690, 636] width 117 height 12
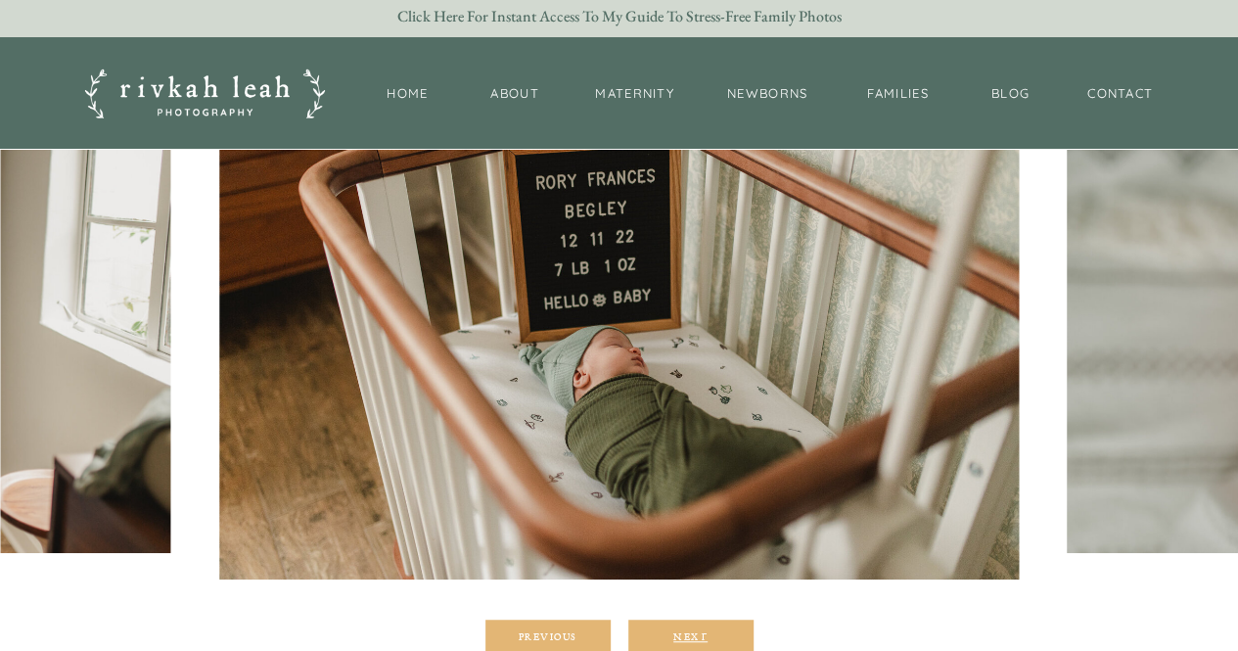
click at [673, 635] on div "Next" at bounding box center [690, 636] width 117 height 12
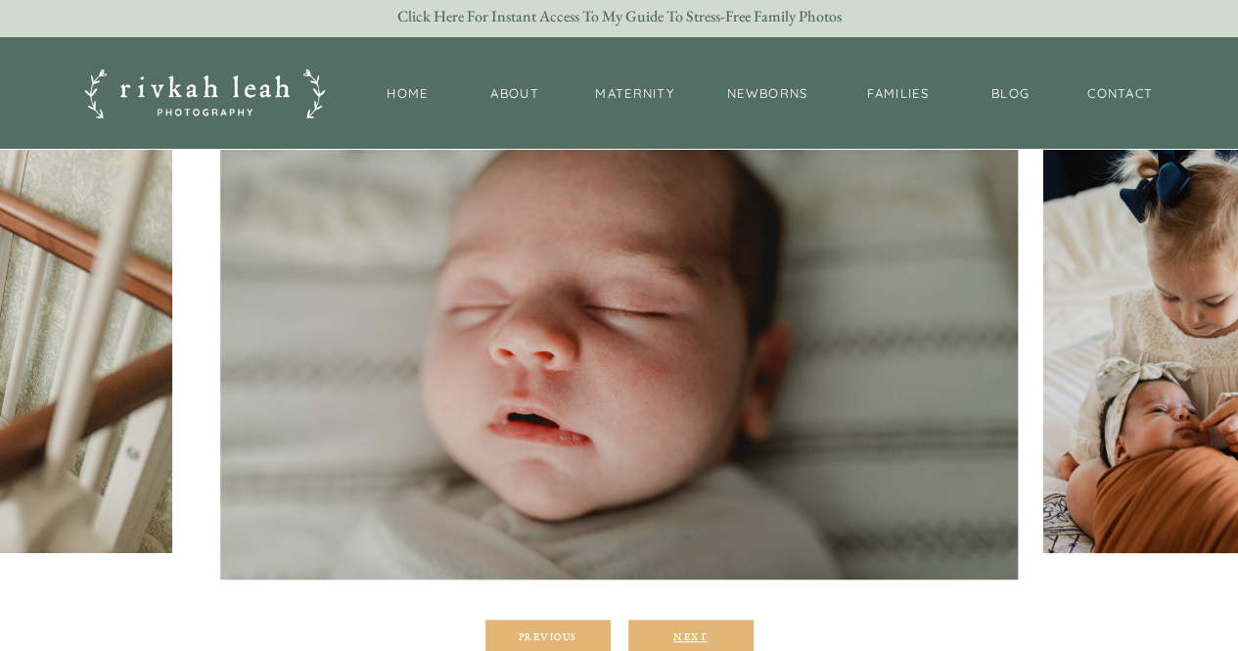
click at [673, 635] on div "Next" at bounding box center [690, 636] width 117 height 12
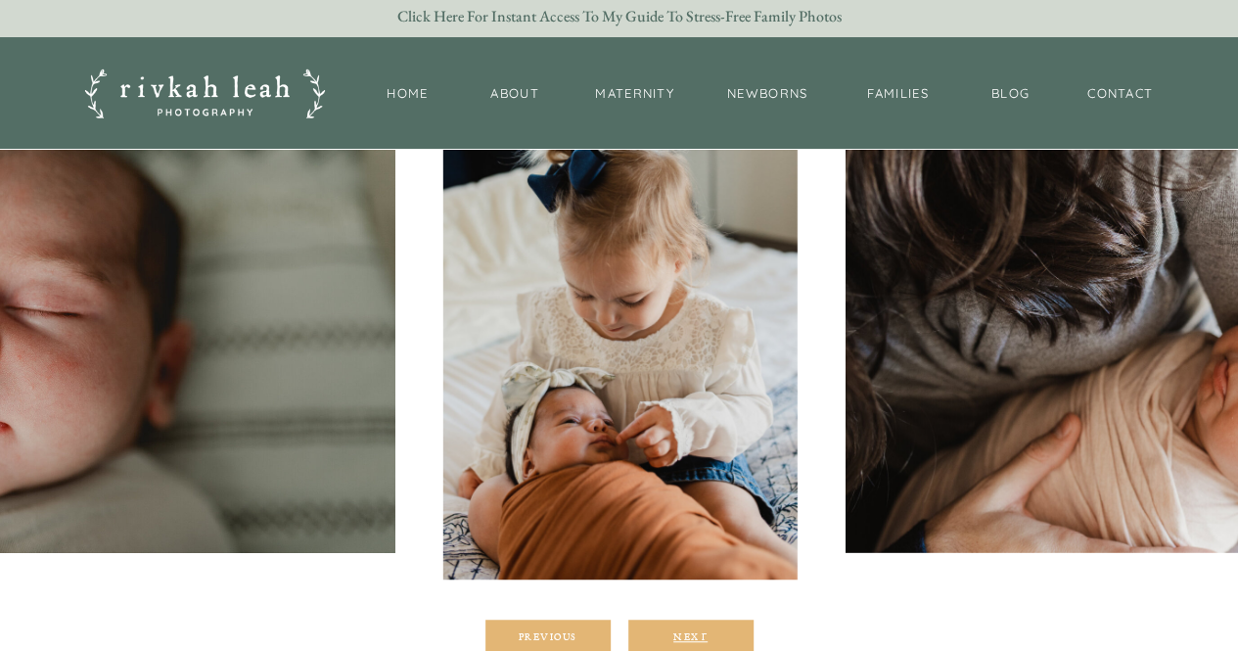
click at [673, 635] on div "Next" at bounding box center [690, 636] width 117 height 12
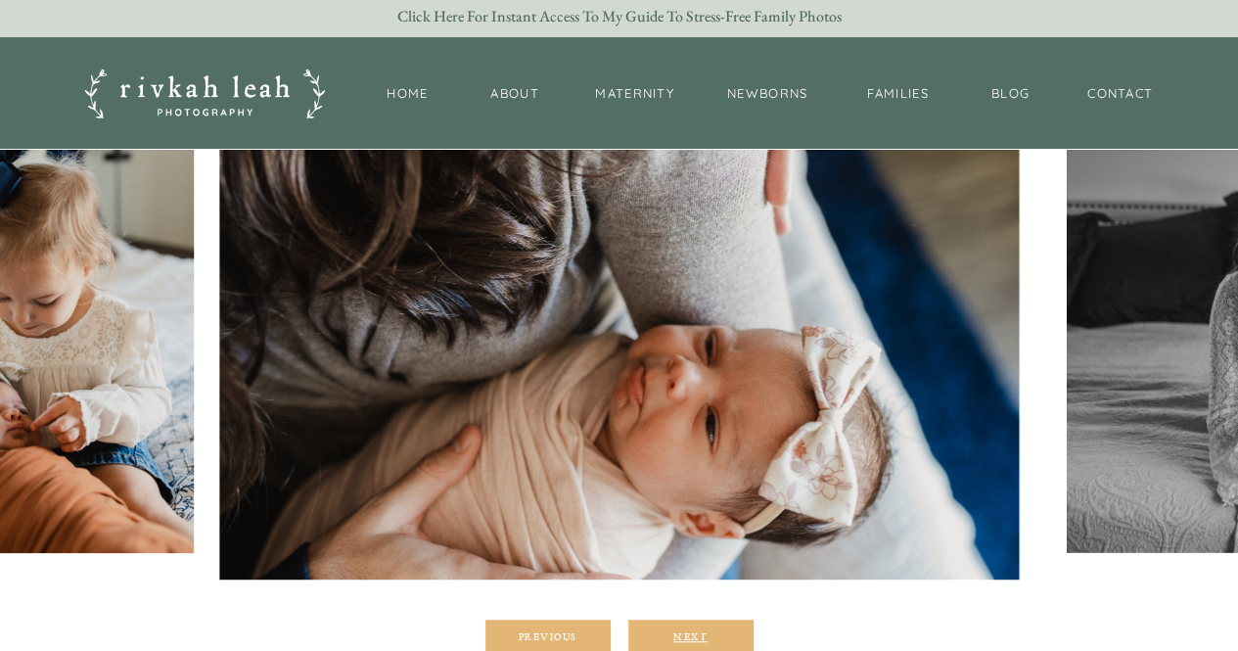
click at [673, 635] on div "Next" at bounding box center [690, 636] width 117 height 12
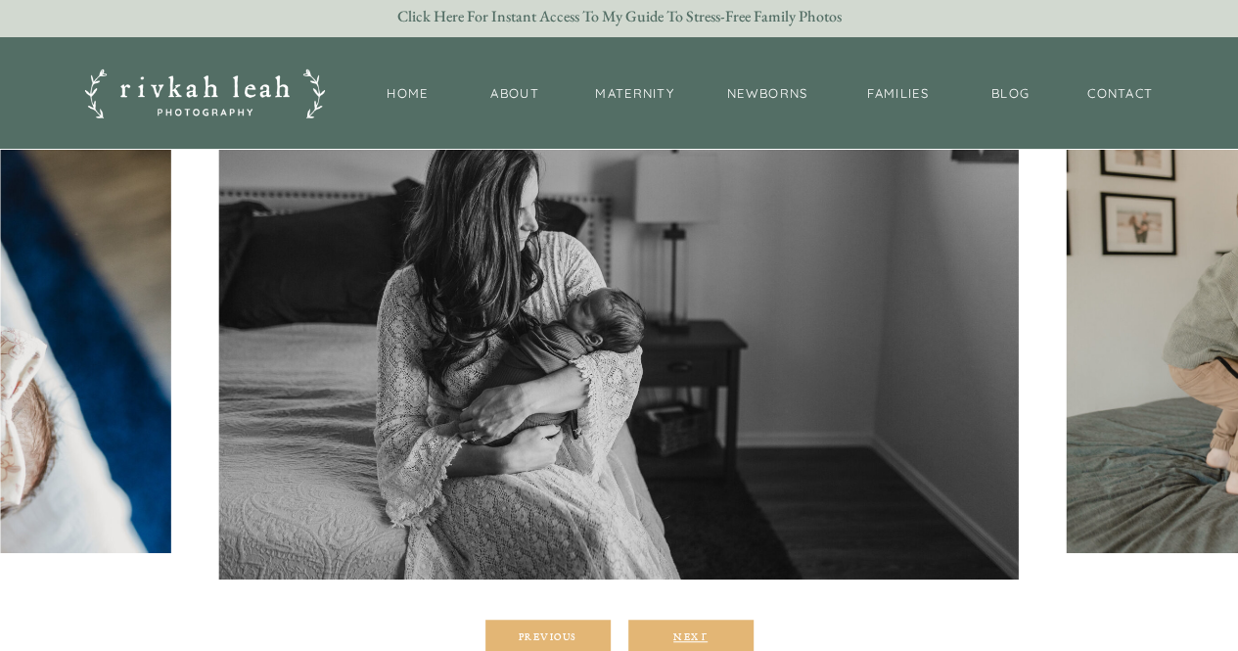
click at [673, 635] on div "Next" at bounding box center [690, 636] width 117 height 12
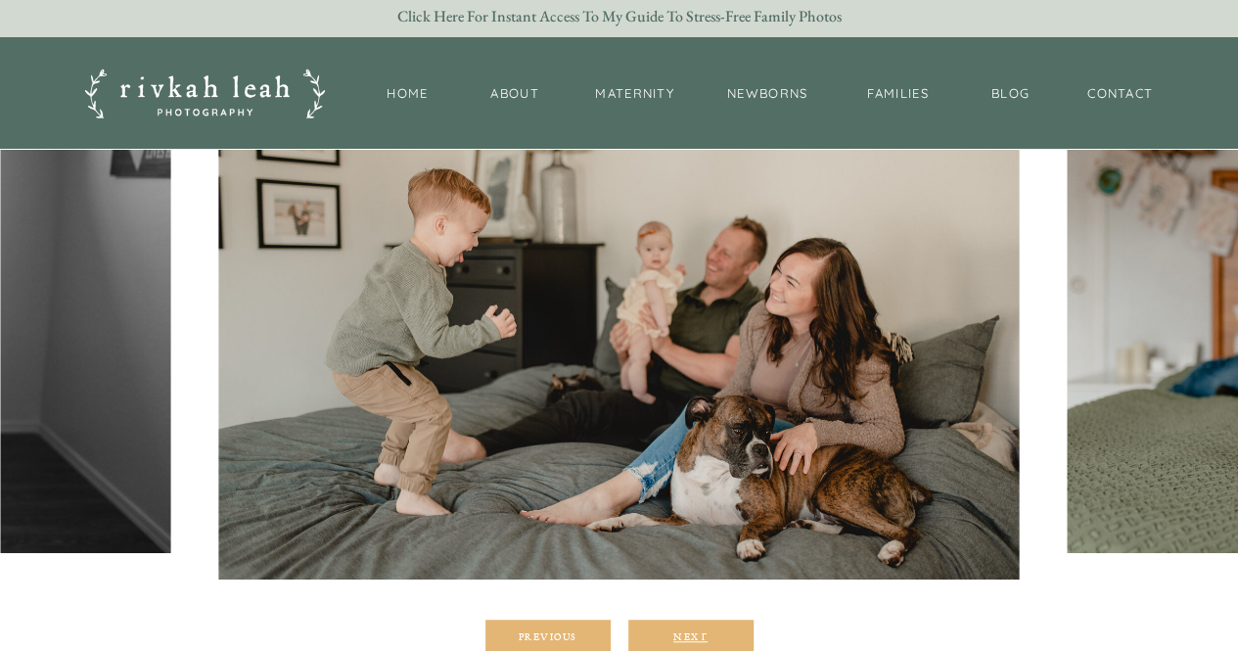
click at [673, 635] on div "Next" at bounding box center [690, 636] width 117 height 12
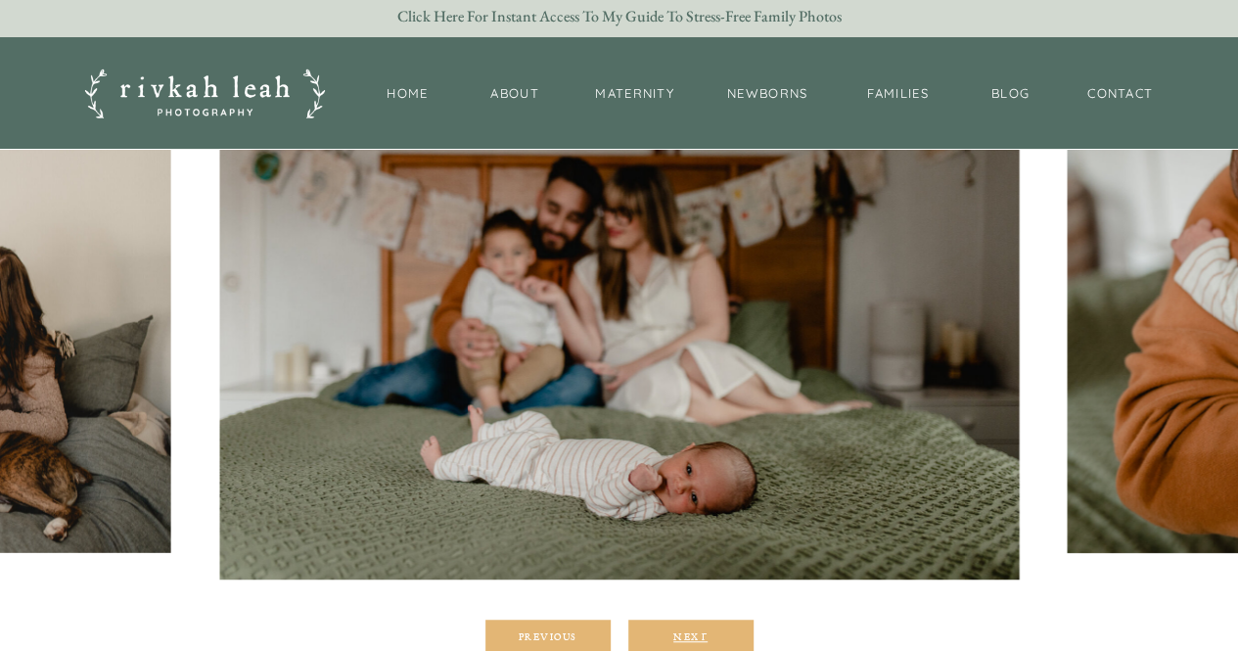
click at [673, 635] on div "Next" at bounding box center [690, 636] width 117 height 12
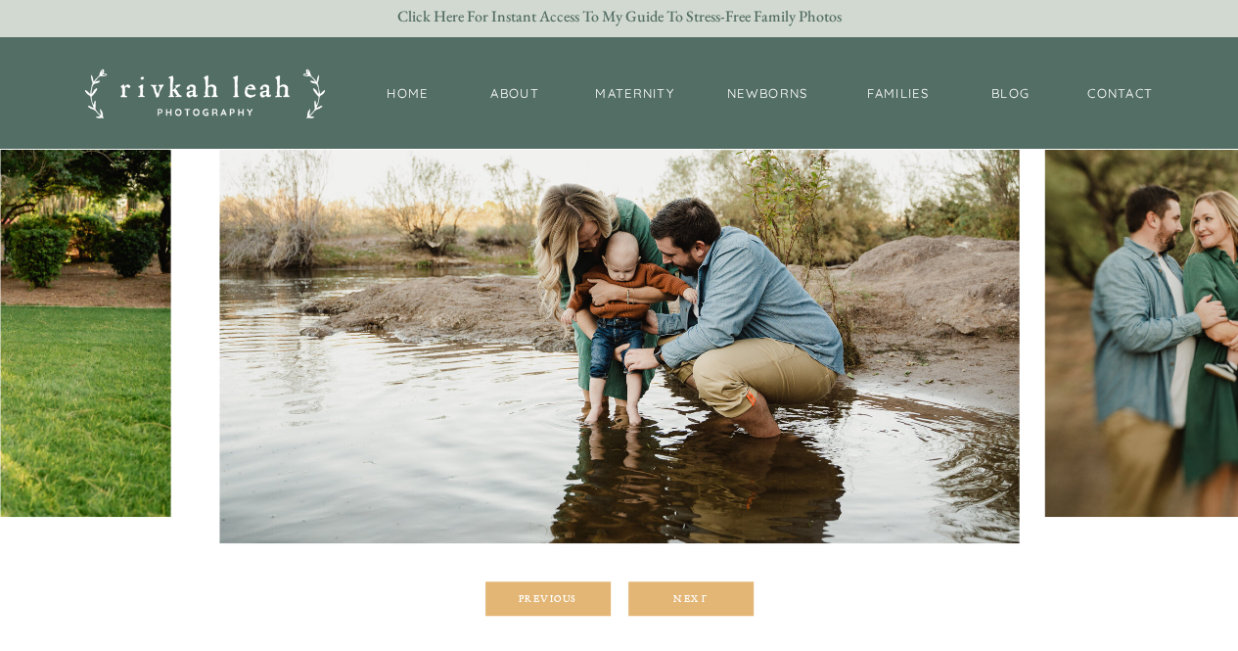
scroll to position [369, 0]
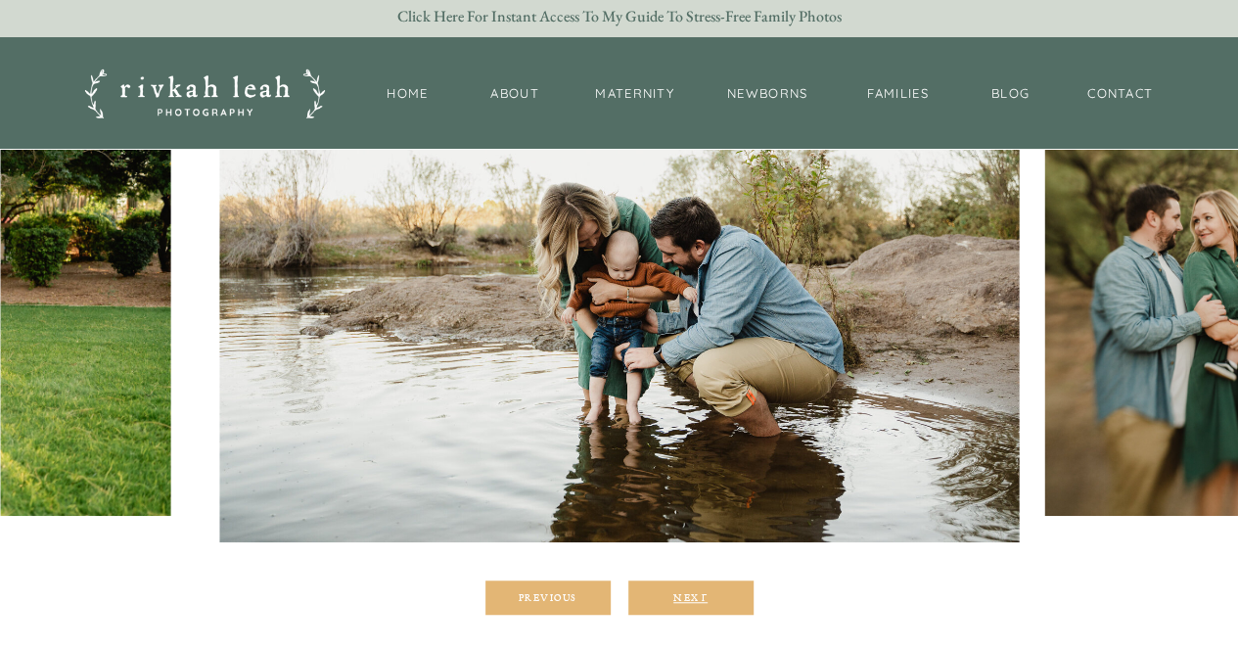
click at [720, 598] on div "Next" at bounding box center [690, 597] width 117 height 12
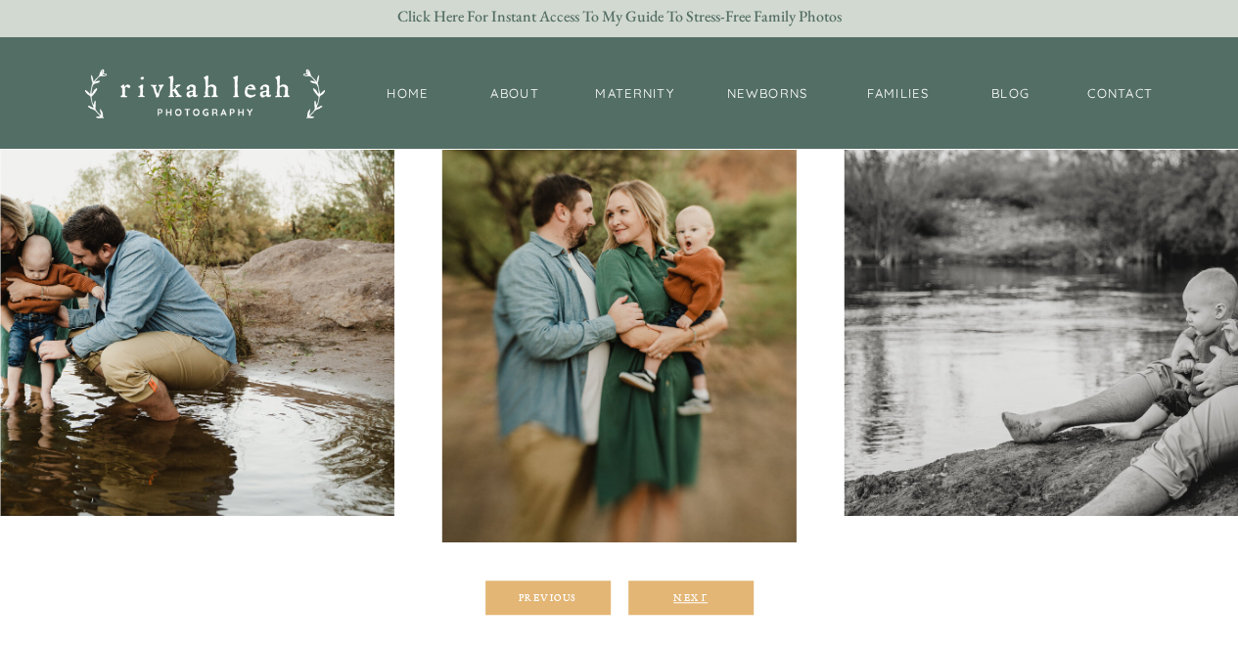
click at [720, 598] on div "Next" at bounding box center [690, 597] width 117 height 12
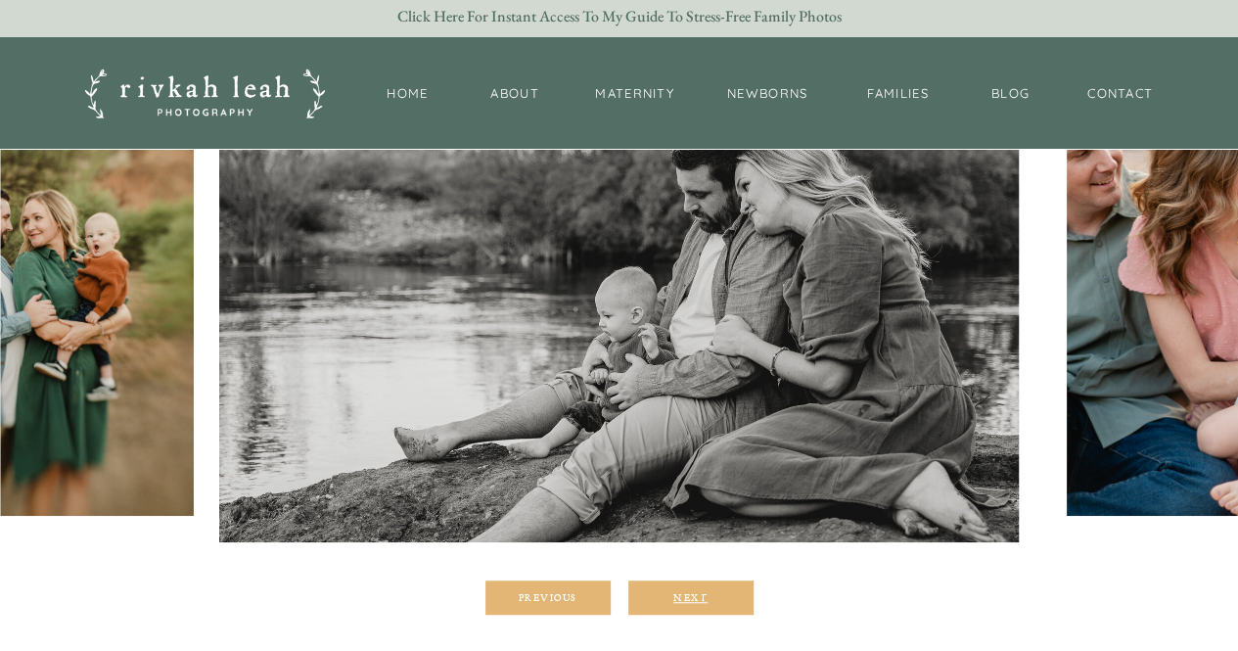
click at [720, 598] on div "Next" at bounding box center [690, 597] width 117 height 12
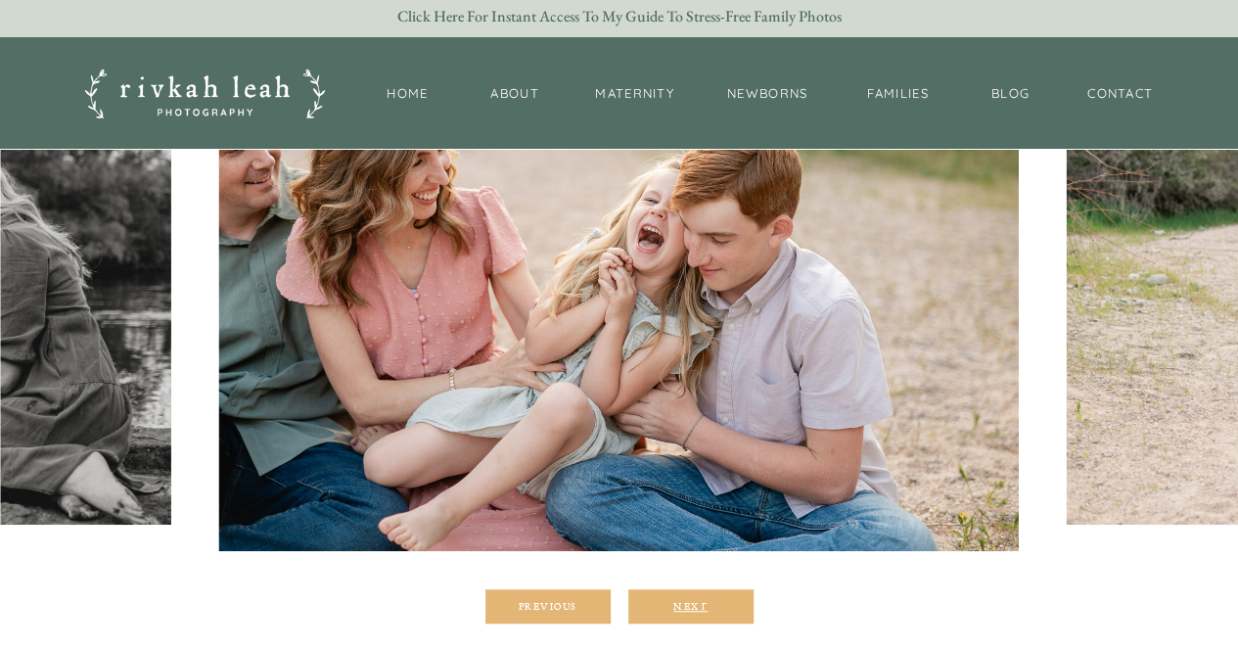
scroll to position [367, 0]
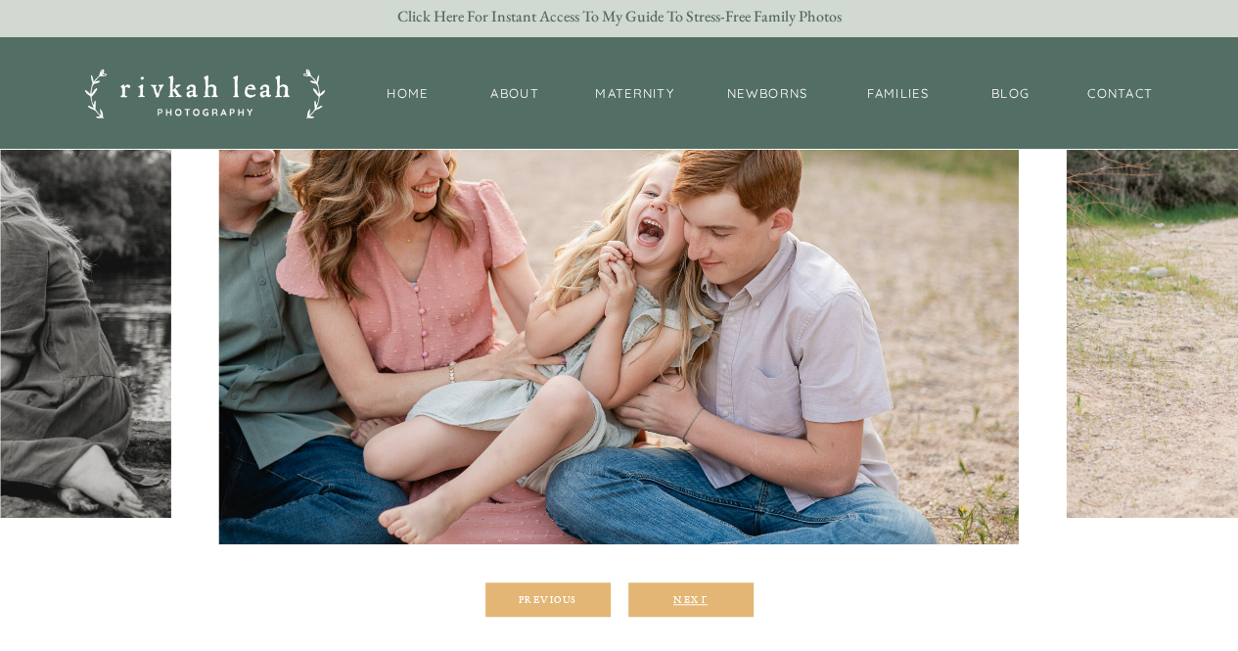
click at [710, 601] on div "Next" at bounding box center [690, 599] width 117 height 12
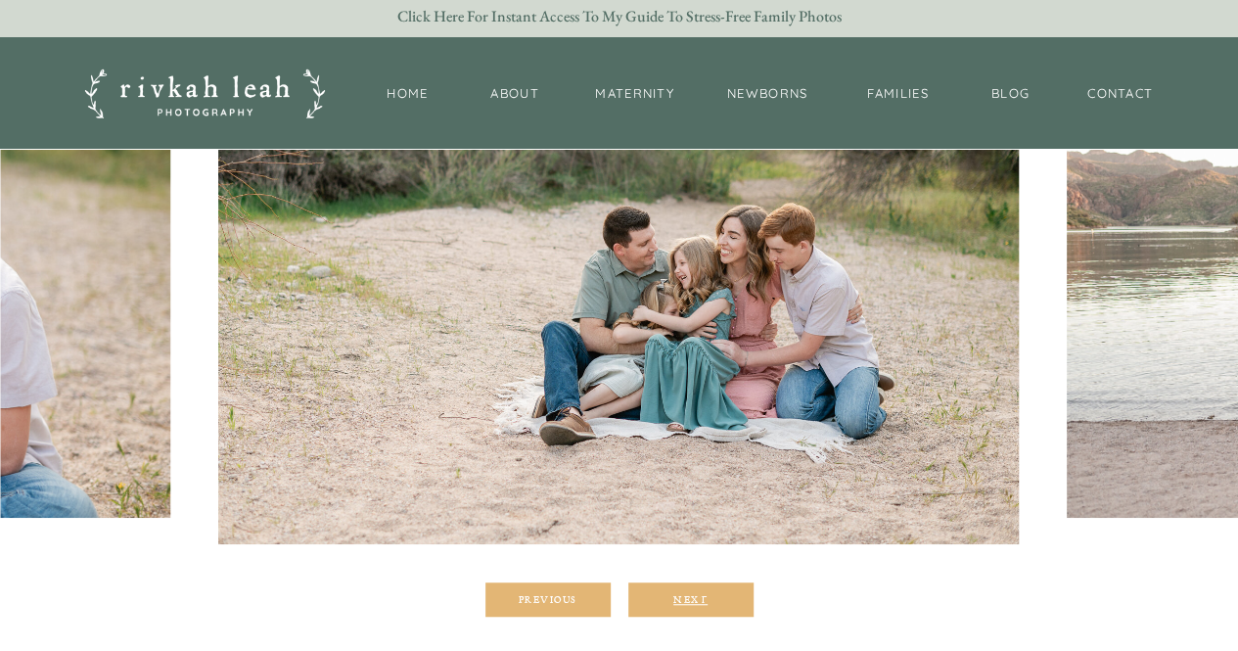
click at [710, 601] on div "Next" at bounding box center [690, 599] width 117 height 12
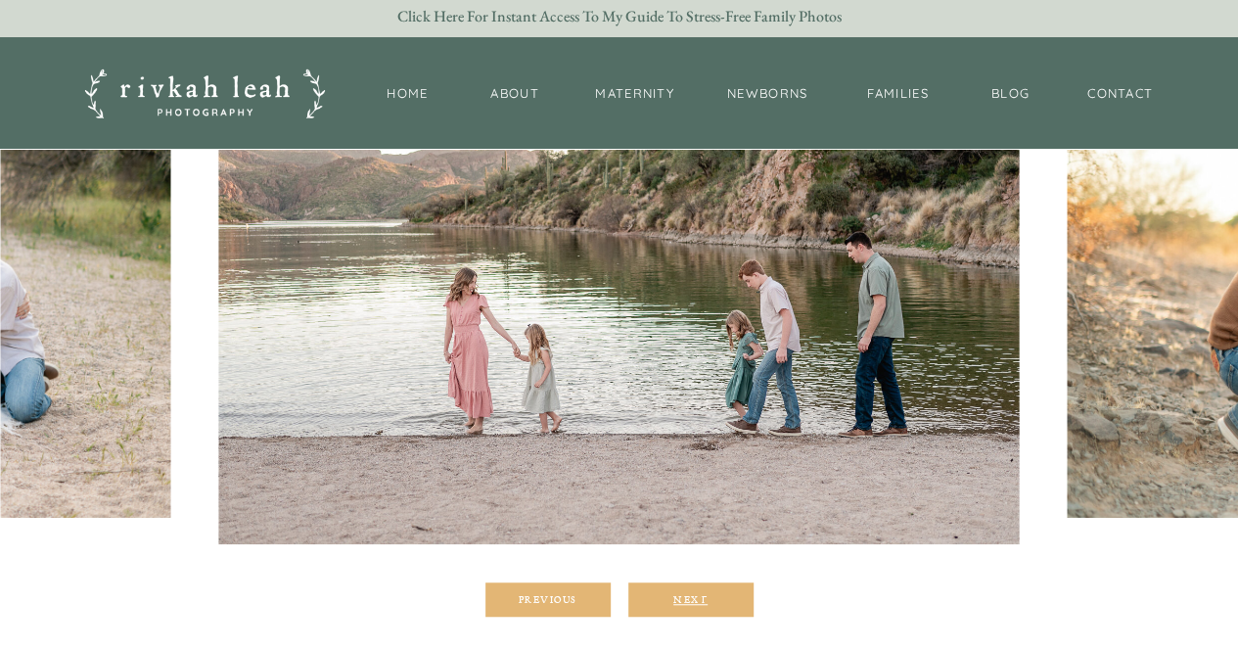
click at [710, 601] on div "Next" at bounding box center [690, 599] width 117 height 12
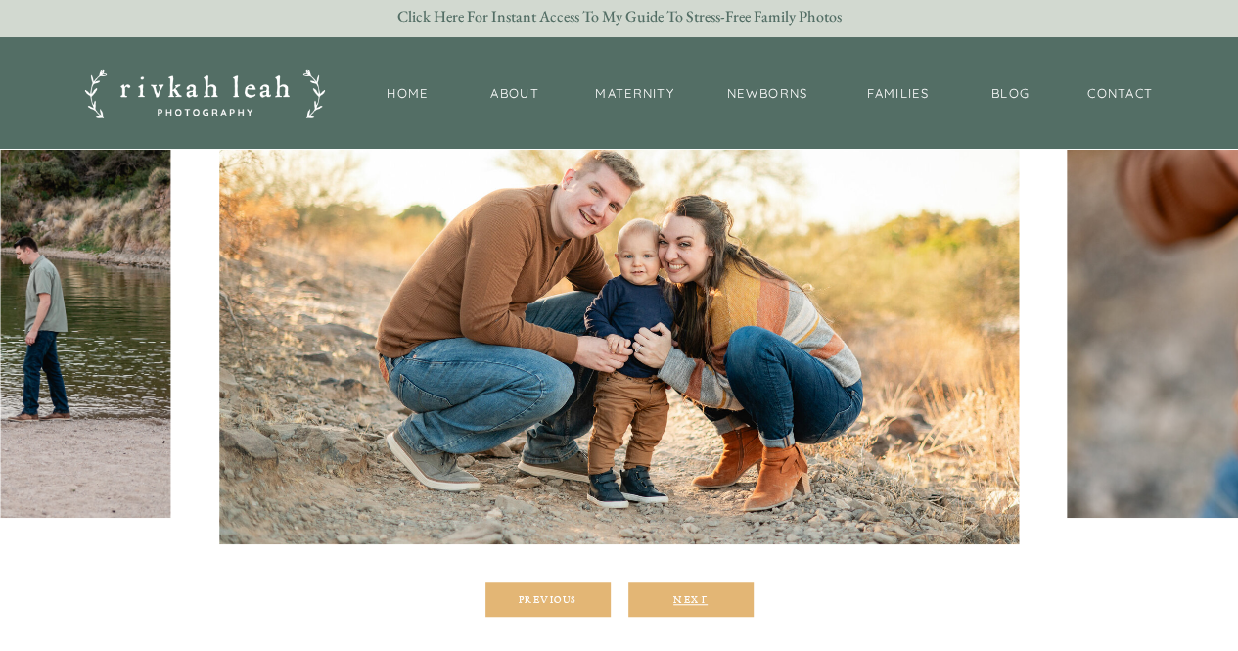
click at [710, 601] on div "Next" at bounding box center [690, 599] width 117 height 12
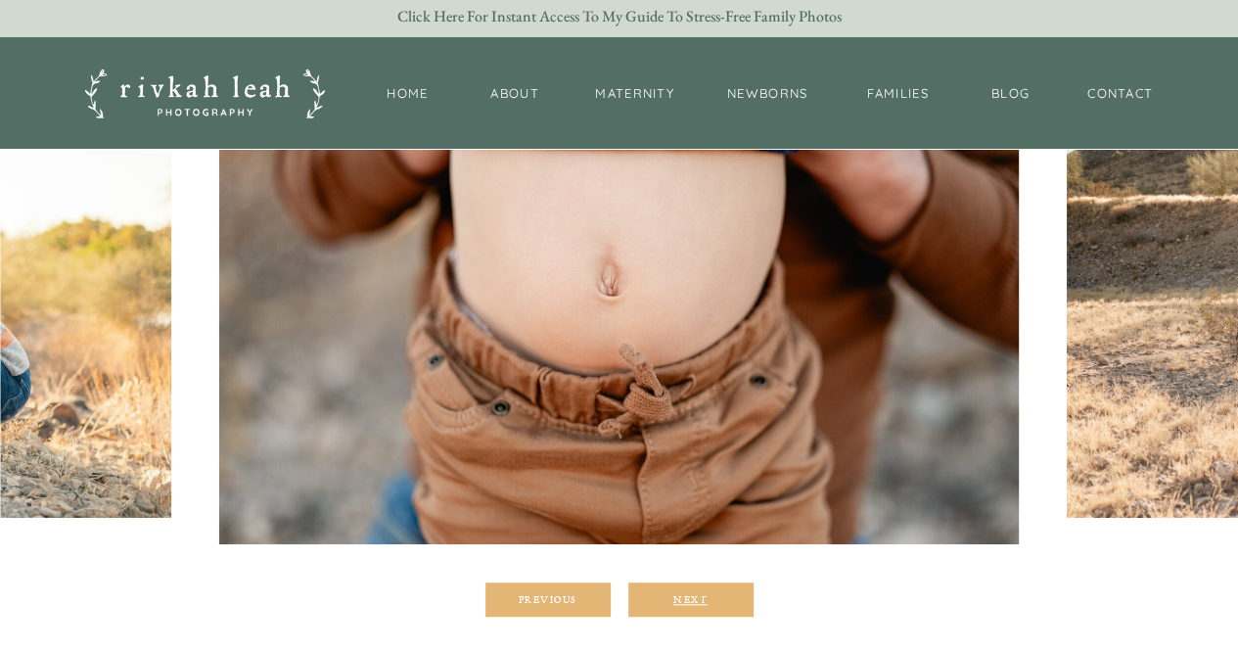
click at [710, 601] on div "Next" at bounding box center [690, 599] width 117 height 12
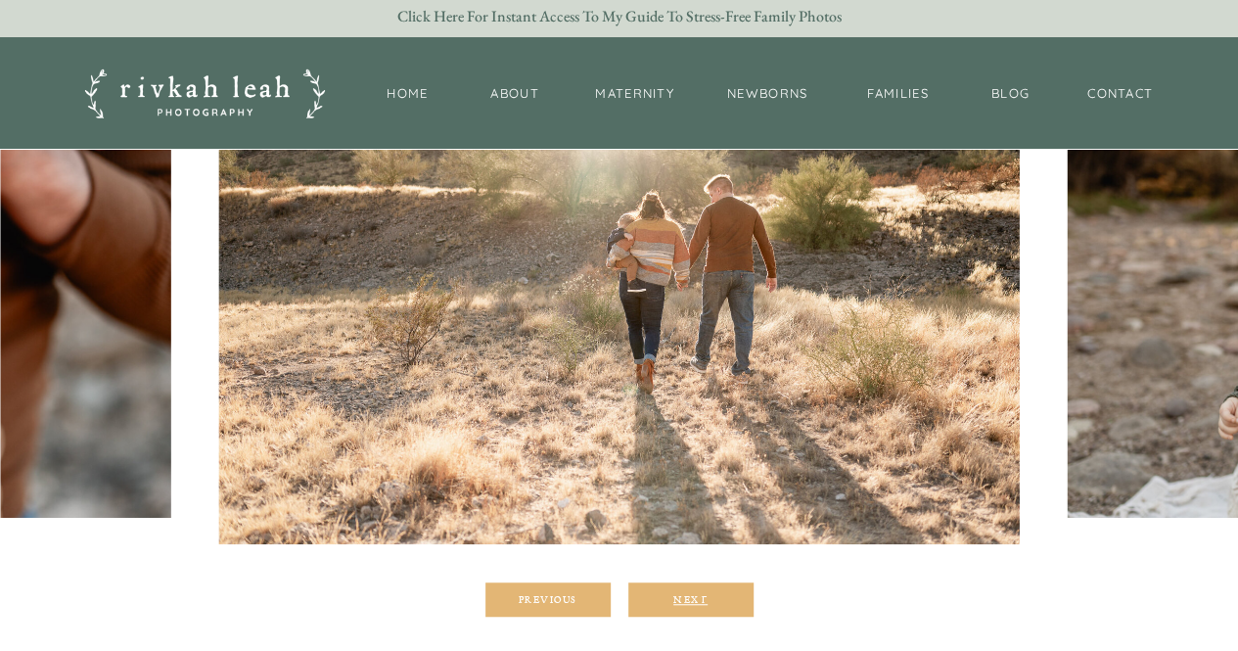
click at [710, 601] on div "Next" at bounding box center [690, 599] width 117 height 12
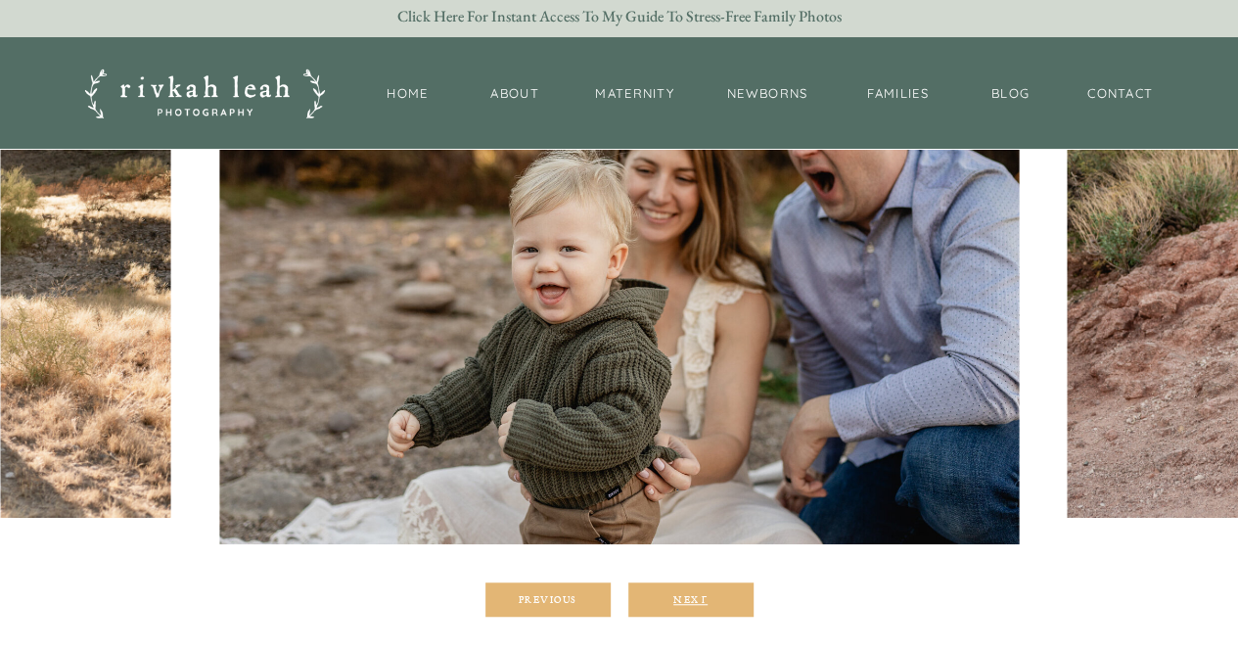
click at [710, 601] on div "Next" at bounding box center [690, 599] width 117 height 12
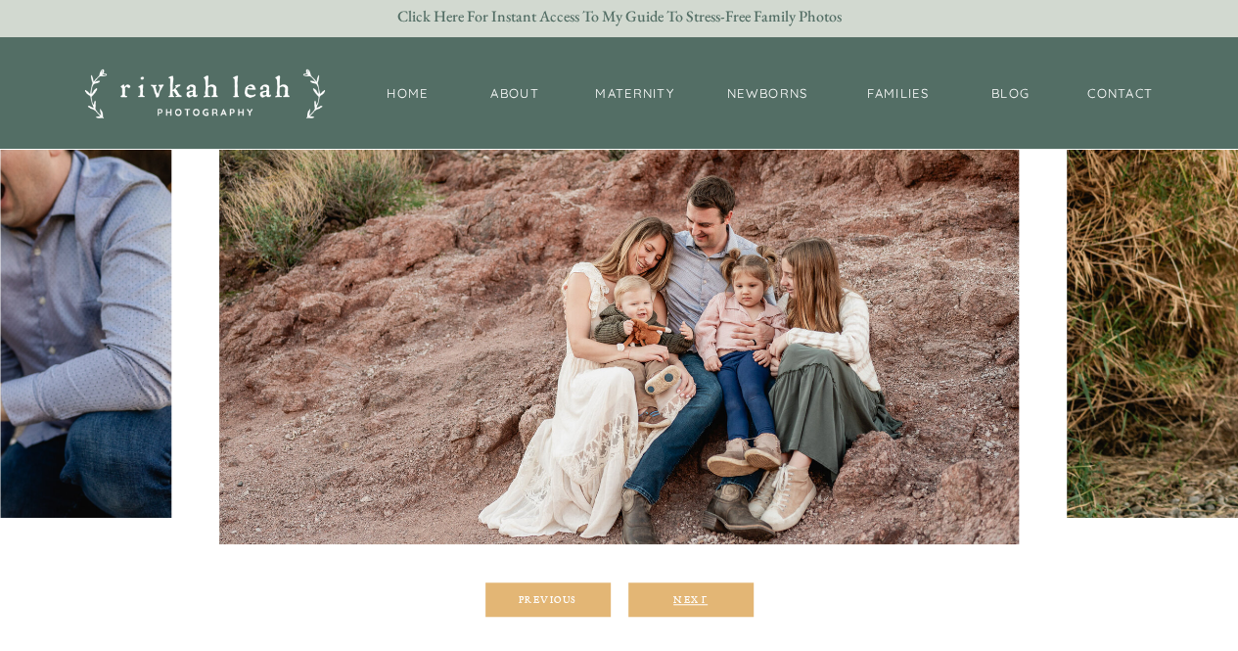
click at [710, 601] on div "Next" at bounding box center [690, 599] width 117 height 12
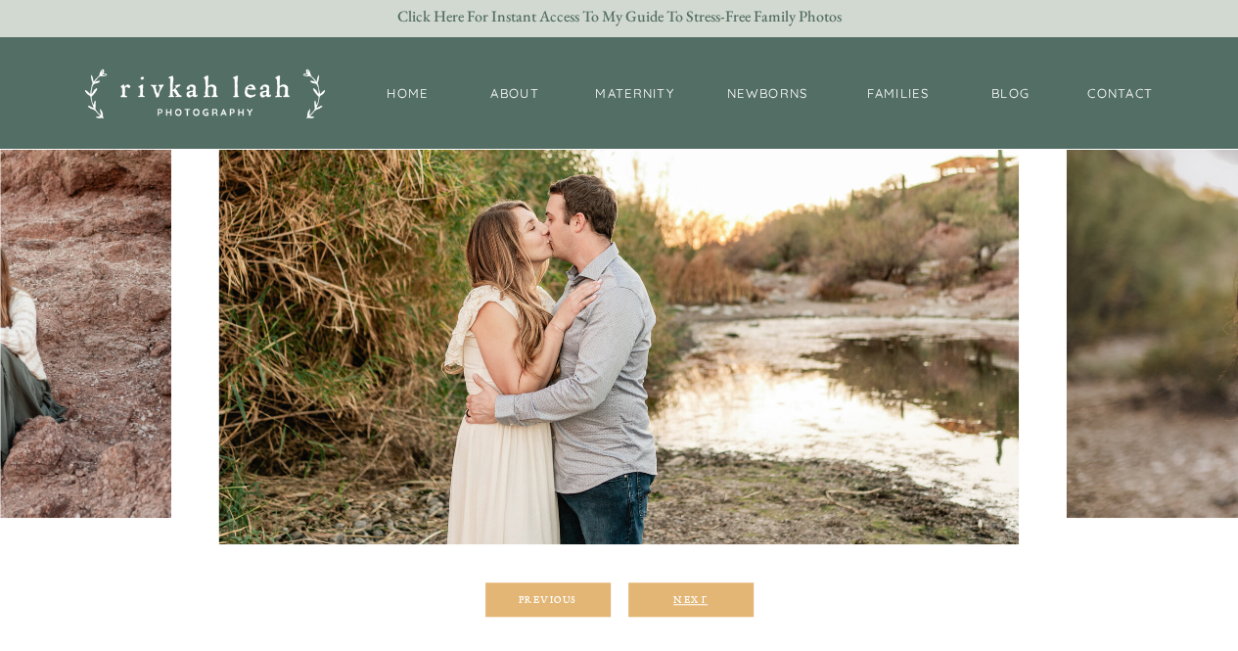
click at [710, 601] on div "Next" at bounding box center [690, 599] width 117 height 12
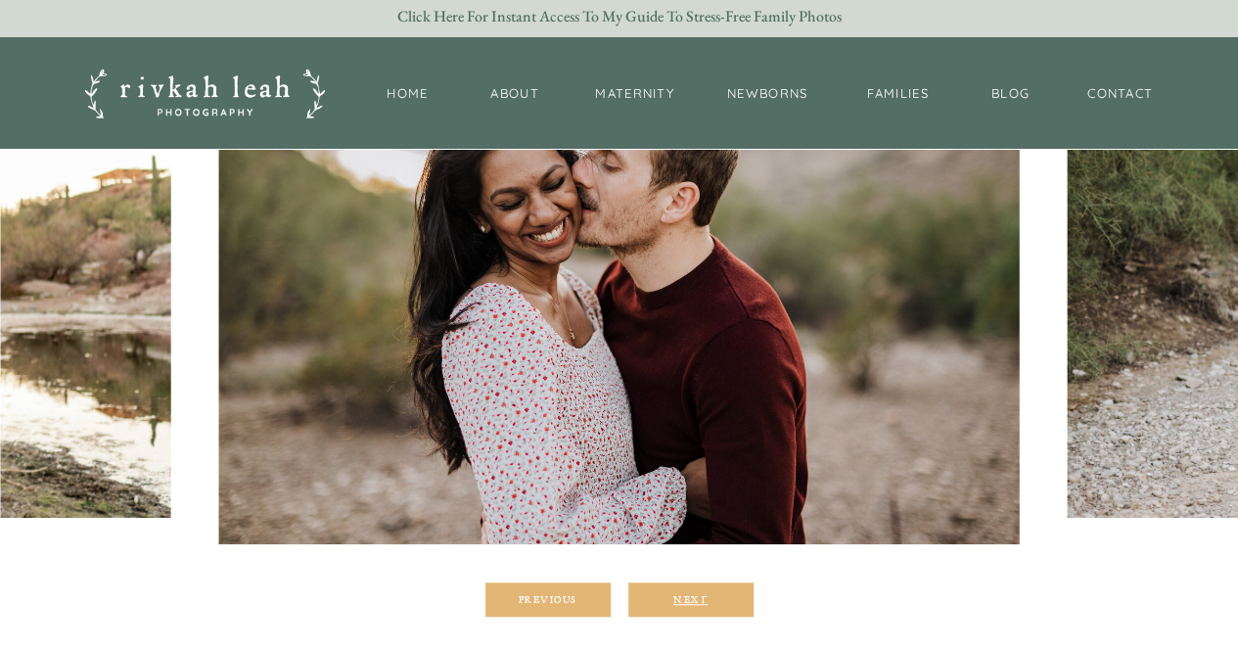
click at [710, 601] on div "Next" at bounding box center [690, 599] width 117 height 12
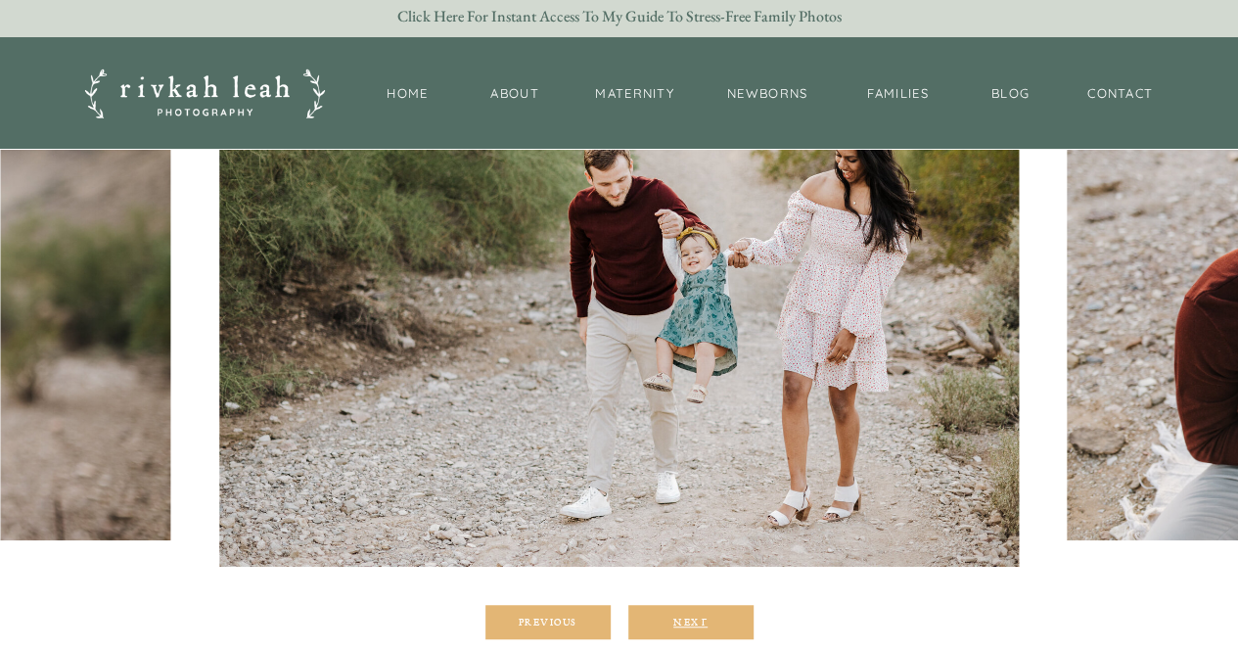
scroll to position [344, 0]
click at [695, 619] on div "Next" at bounding box center [690, 623] width 117 height 12
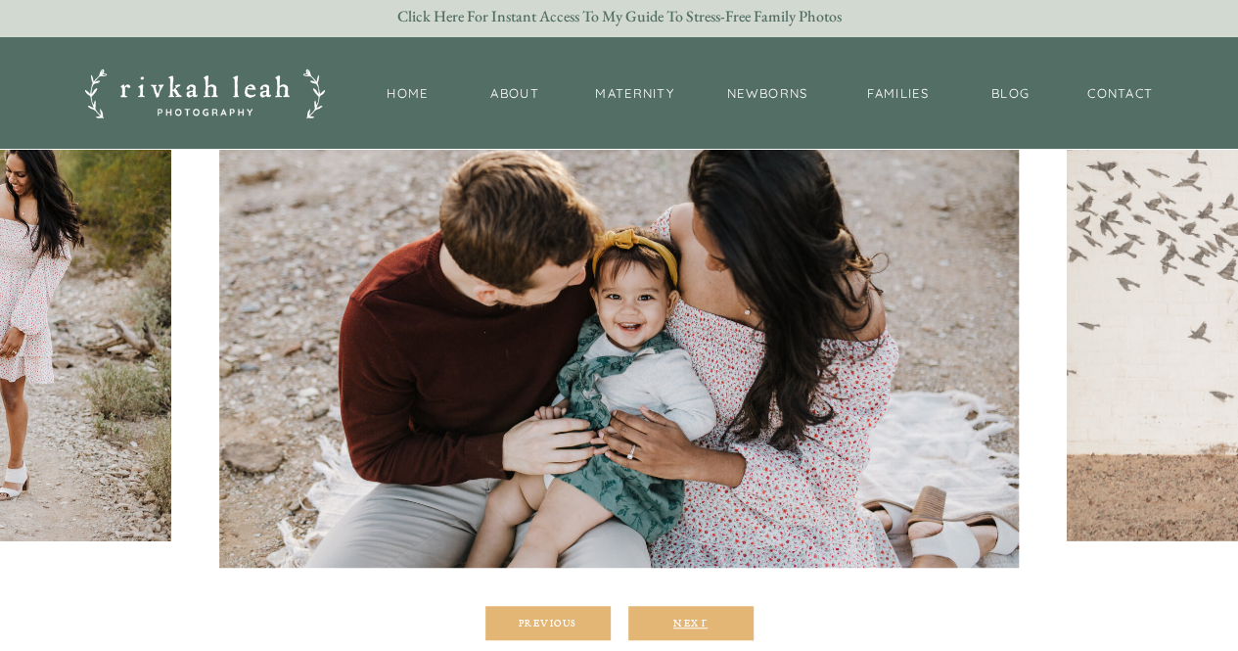
click at [695, 619] on div "Next" at bounding box center [690, 623] width 117 height 12
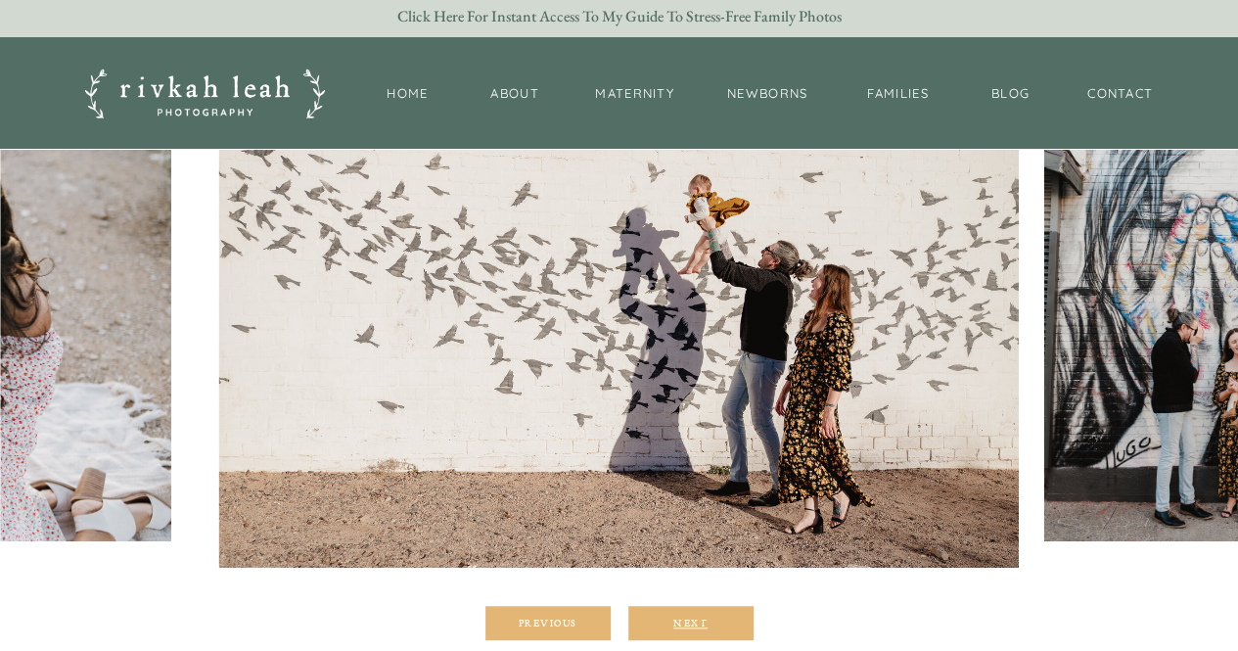
click at [695, 619] on div "Next" at bounding box center [690, 623] width 117 height 12
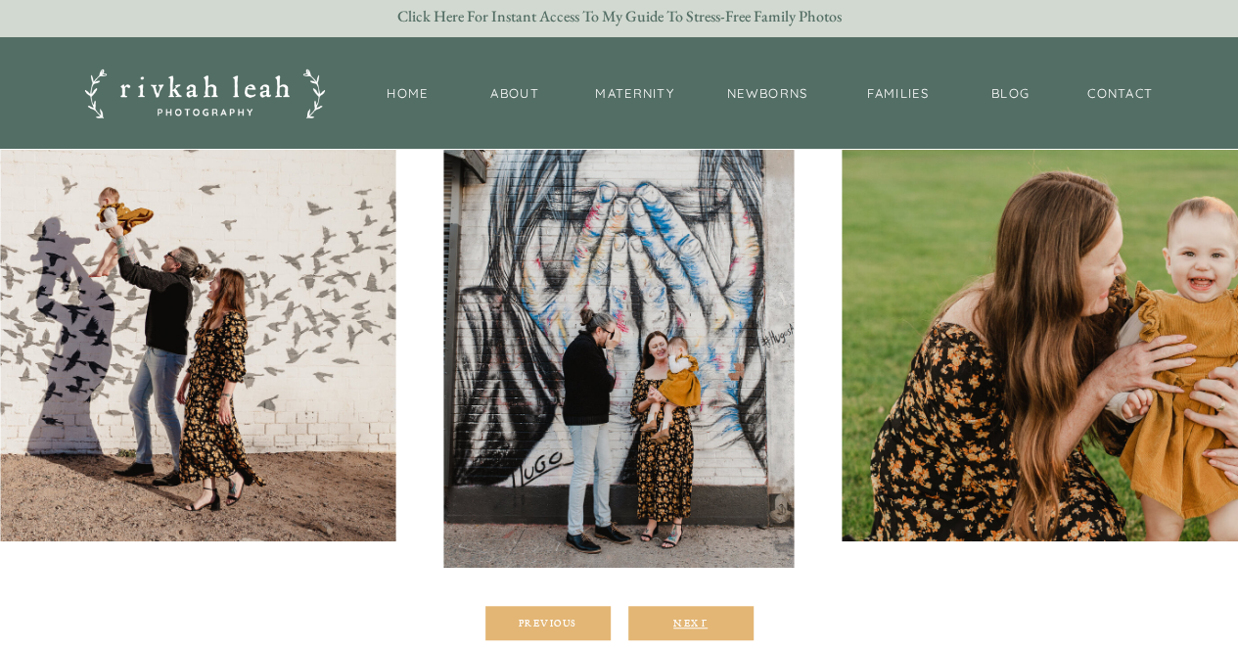
click at [695, 619] on div "Next" at bounding box center [690, 623] width 117 height 12
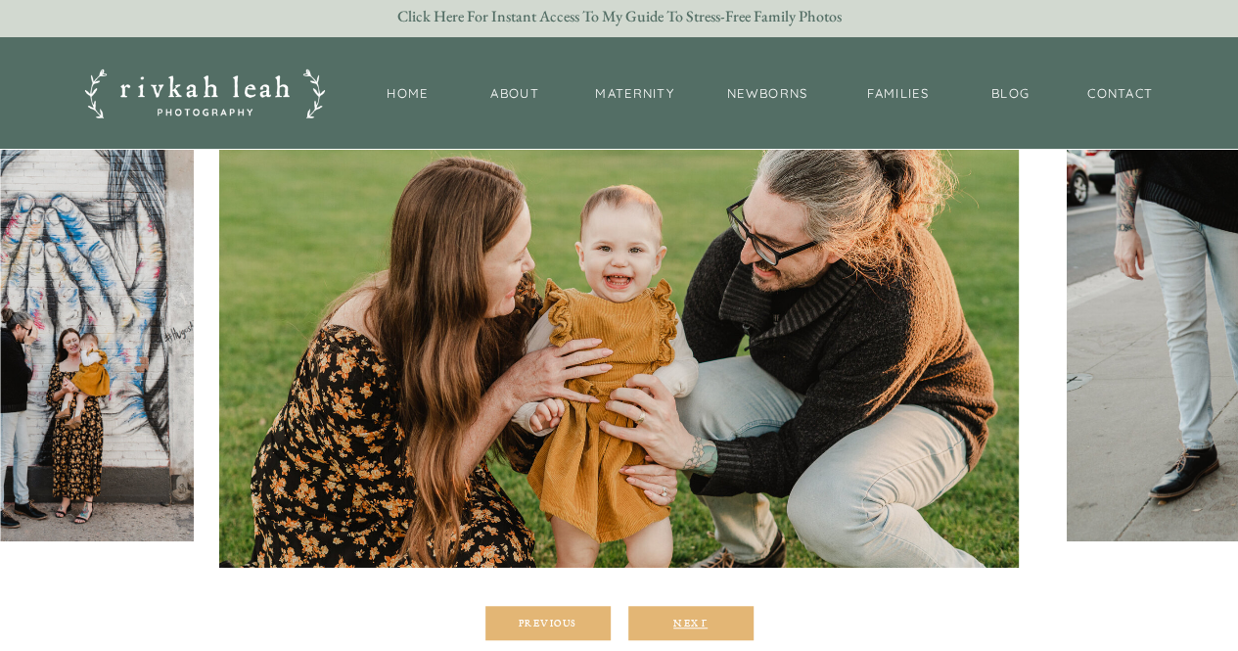
click at [695, 619] on div "Next" at bounding box center [690, 623] width 117 height 12
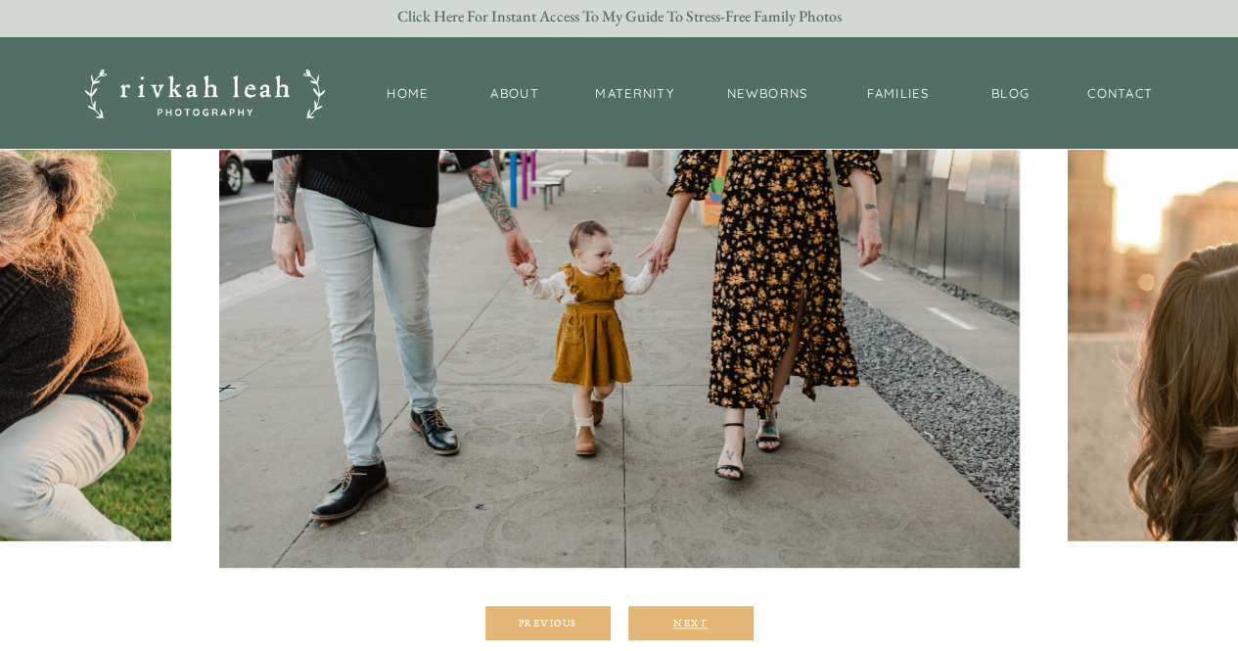
click at [695, 619] on div "Next" at bounding box center [690, 623] width 117 height 12
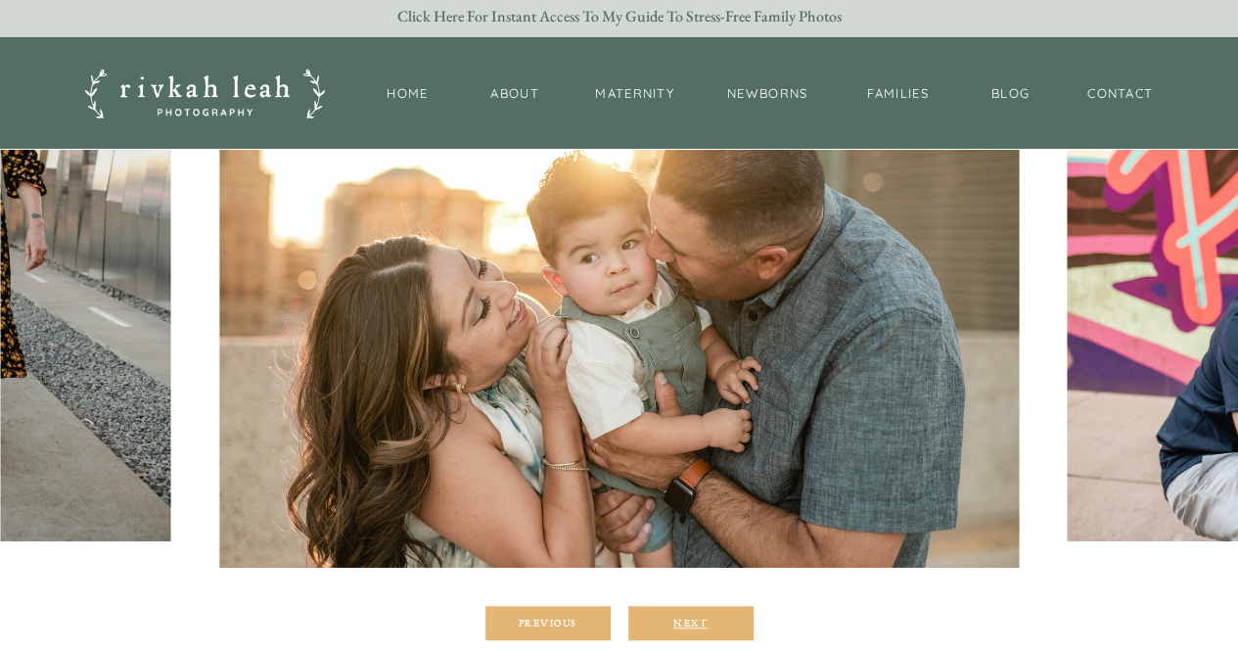
click at [695, 619] on div "Next" at bounding box center [690, 623] width 117 height 12
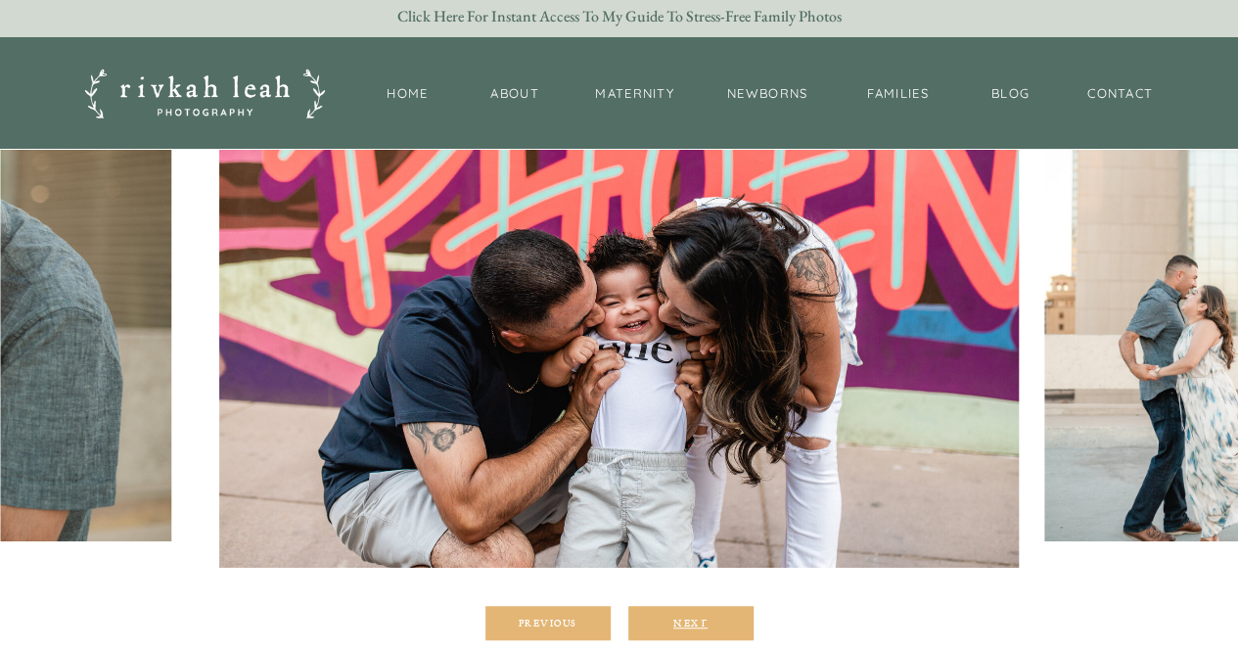
click at [695, 619] on div "Next" at bounding box center [690, 623] width 117 height 12
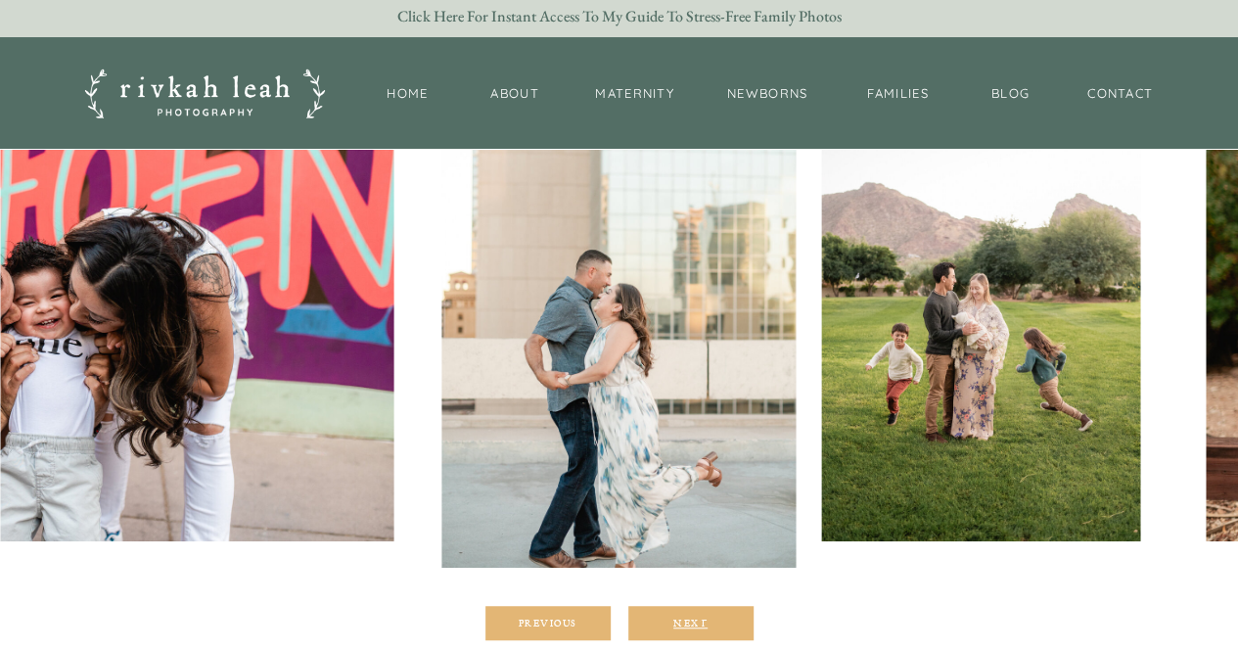
click at [695, 619] on div "Next" at bounding box center [690, 623] width 117 height 12
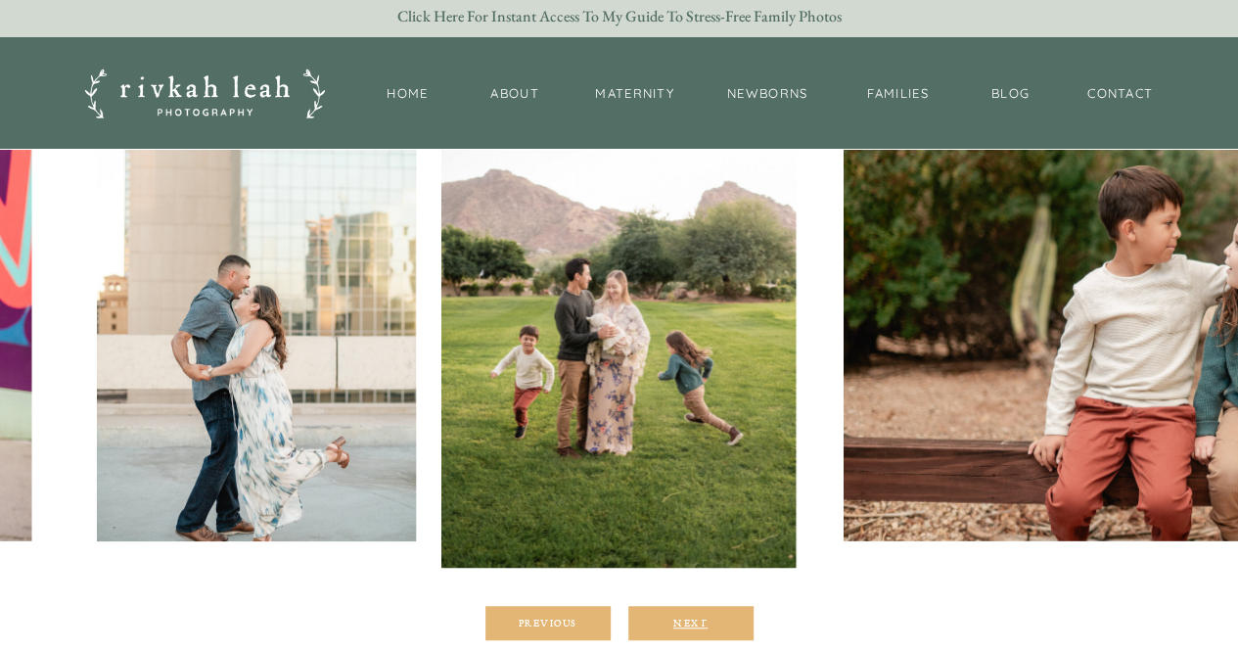
click at [695, 619] on div "Next" at bounding box center [690, 623] width 117 height 12
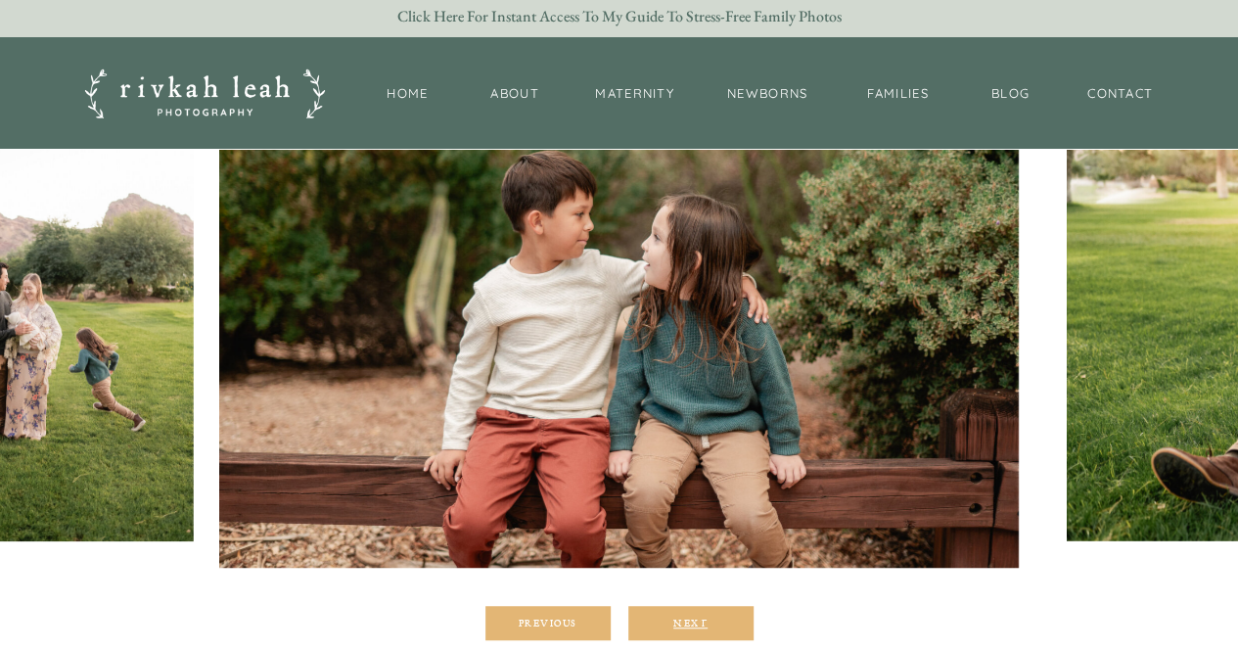
click at [695, 619] on div "Next" at bounding box center [690, 623] width 117 height 12
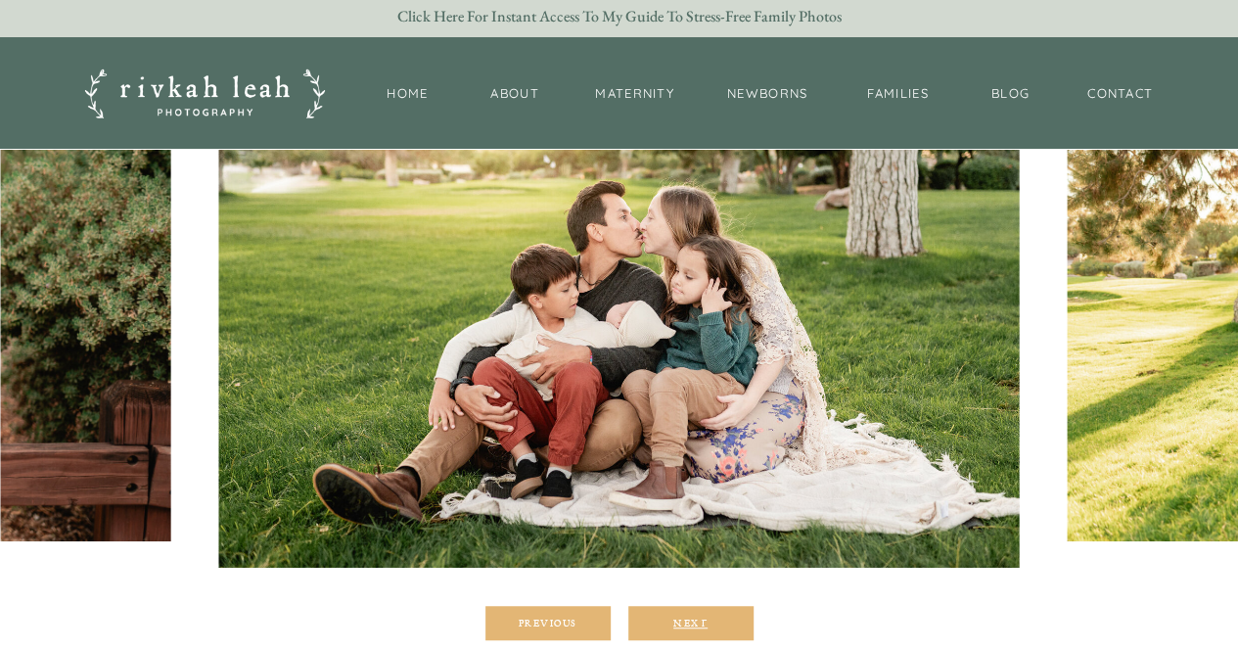
click at [695, 619] on div "Next" at bounding box center [690, 623] width 117 height 12
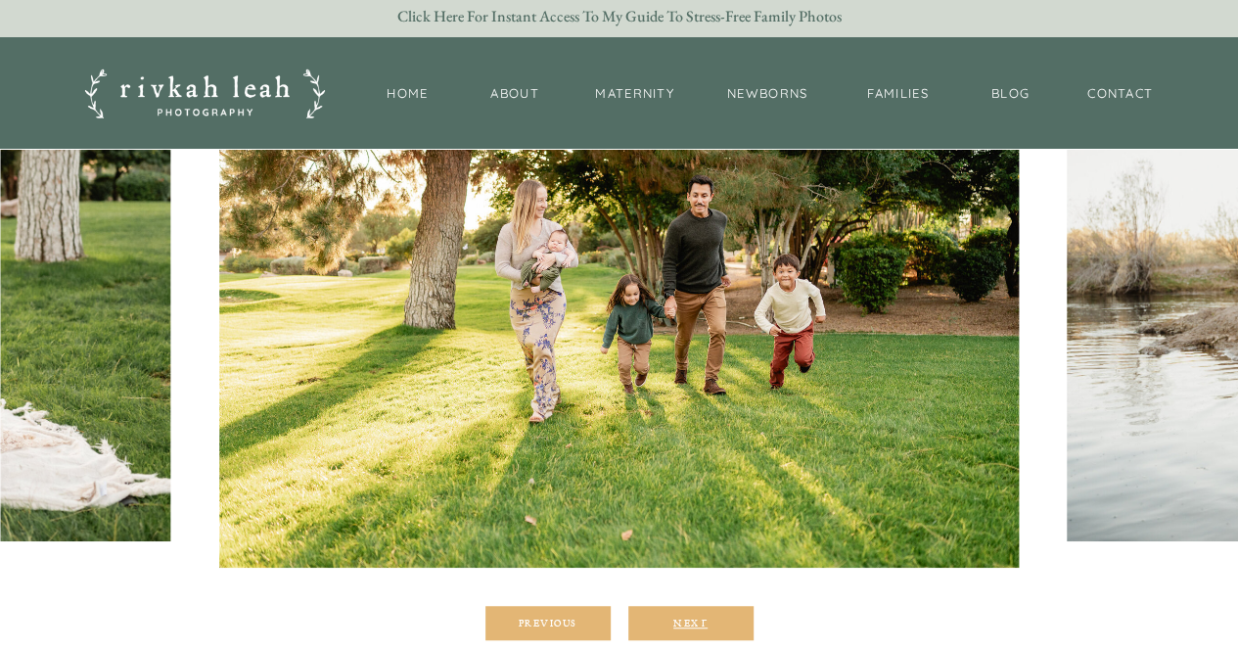
click at [695, 619] on div "Next" at bounding box center [690, 623] width 117 height 12
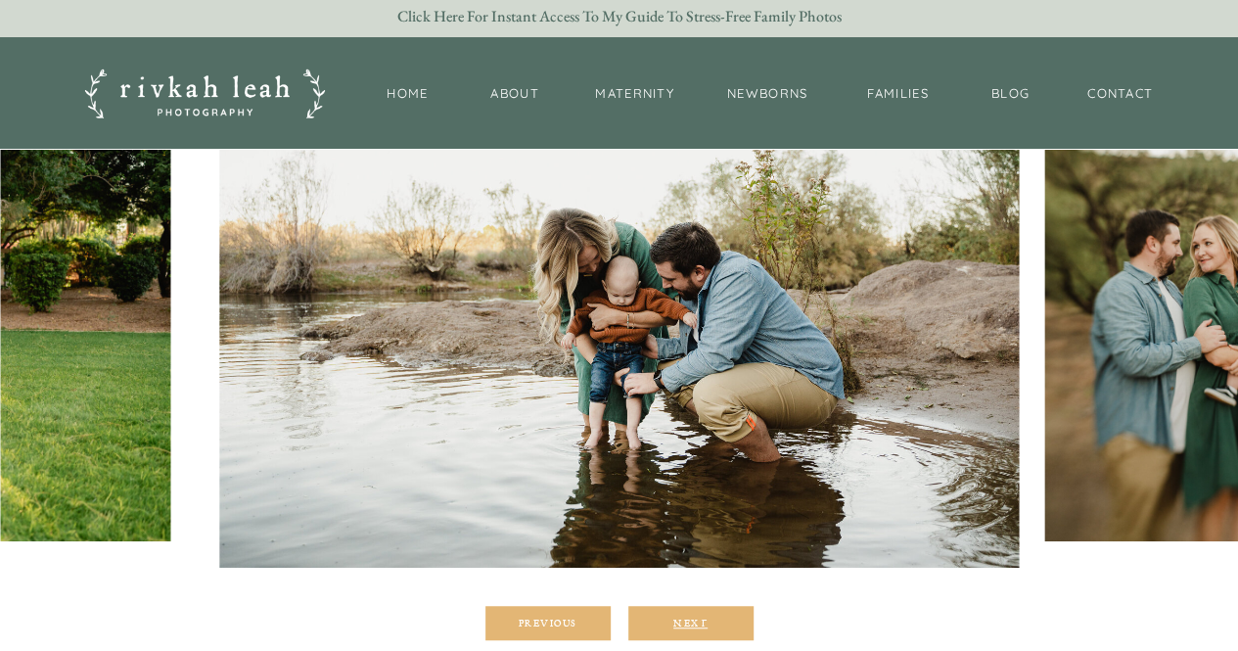
click at [695, 619] on div "Next" at bounding box center [690, 623] width 117 height 12
